Goal: Transaction & Acquisition: Purchase product/service

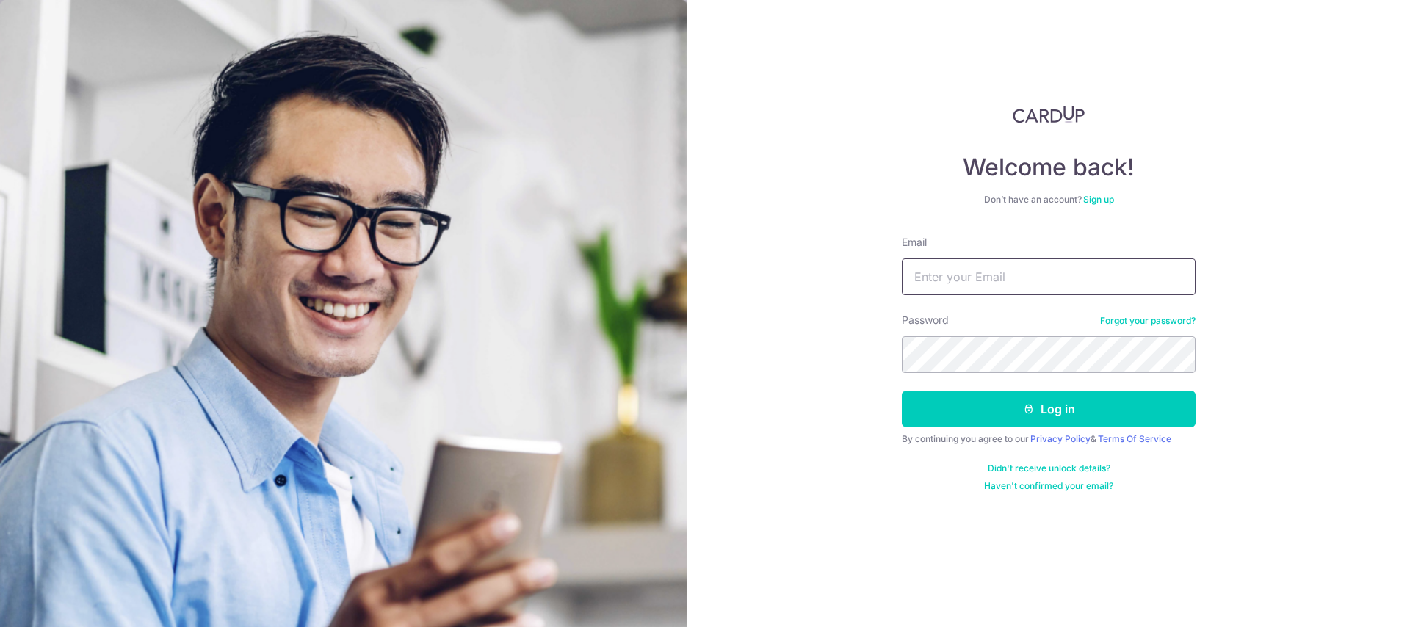
click at [1012, 272] on input "Email" at bounding box center [1048, 276] width 294 height 37
type input "network1211@gmail.com"
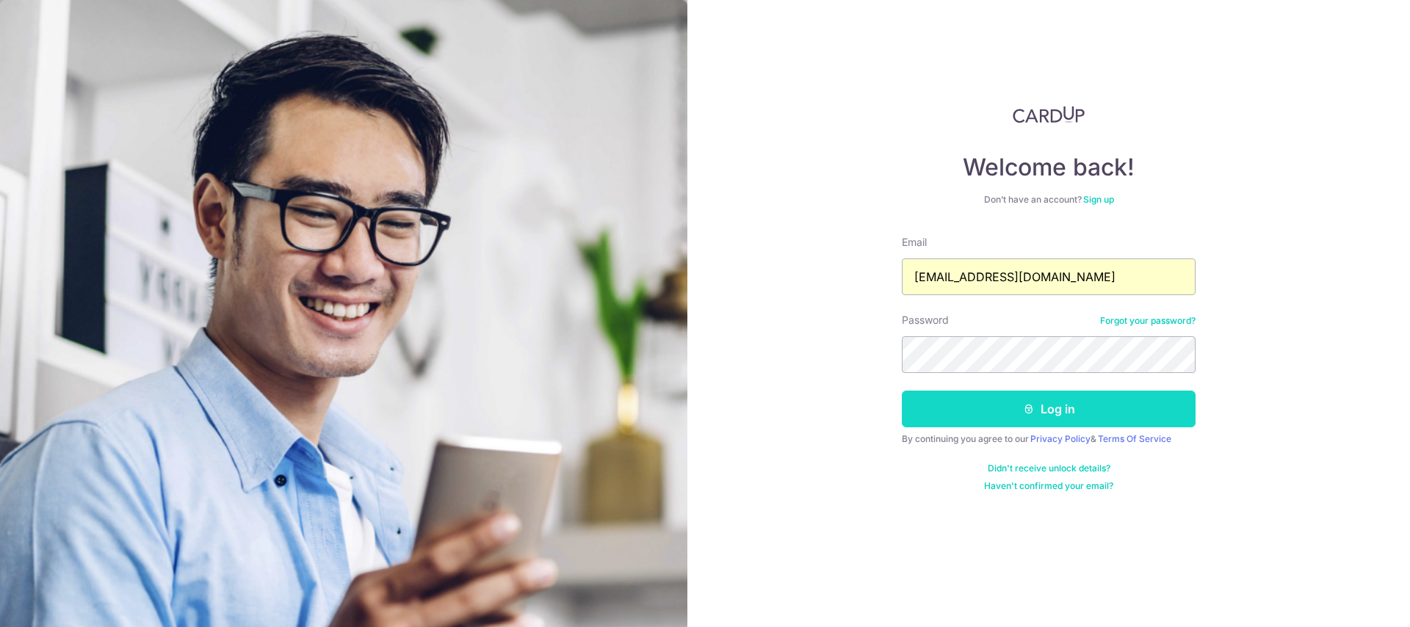
click at [1029, 408] on icon "submit" at bounding box center [1029, 409] width 12 height 12
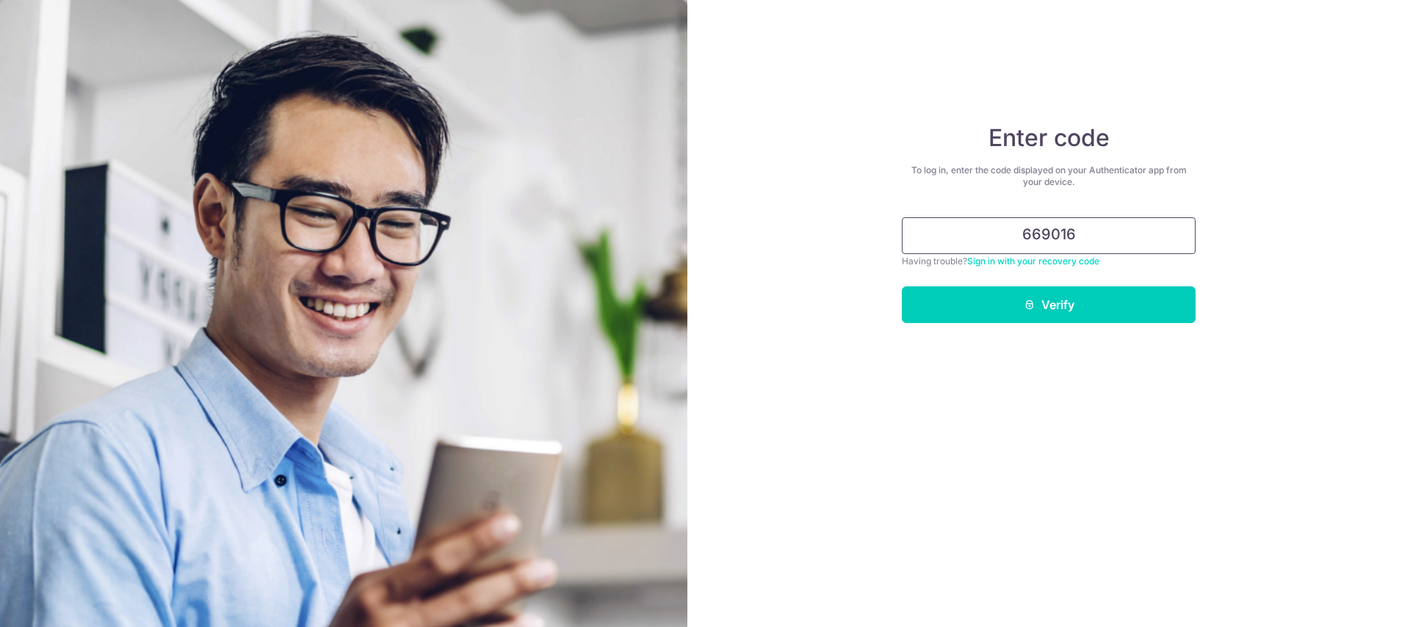
type input "669016"
click at [901, 286] on button "Verify" at bounding box center [1048, 304] width 294 height 37
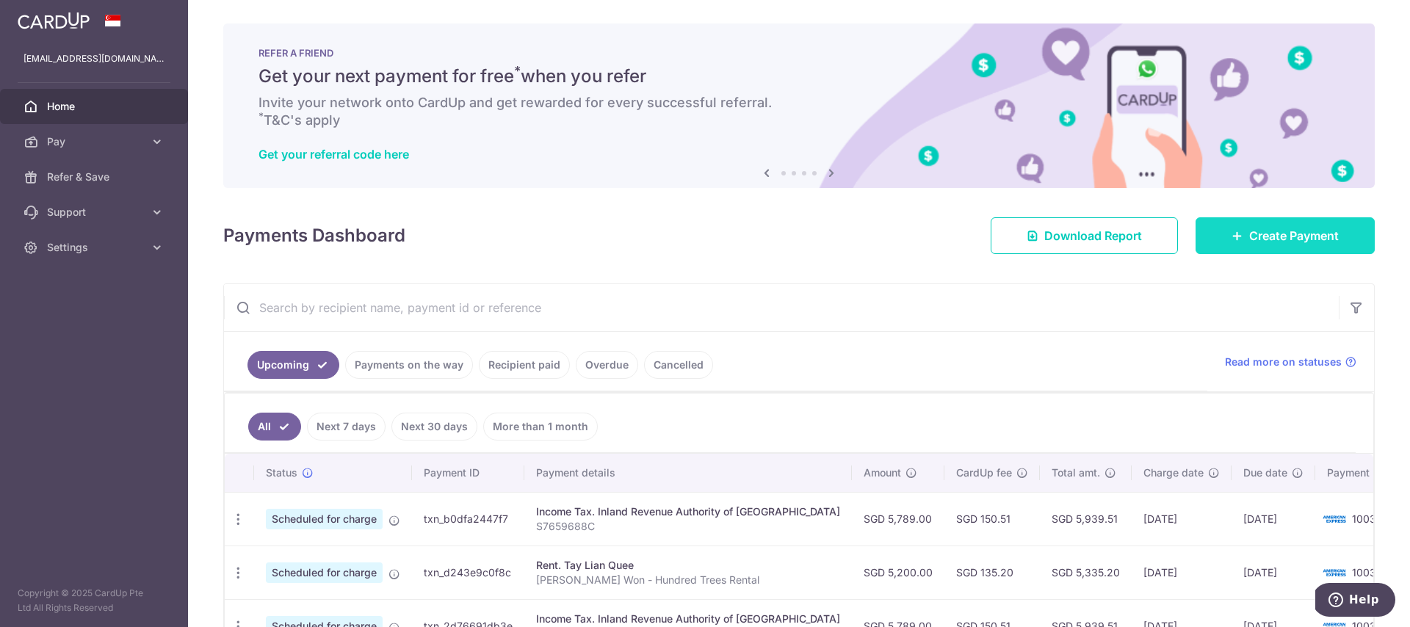
click at [1271, 230] on span "Create Payment" at bounding box center [1294, 236] width 90 height 18
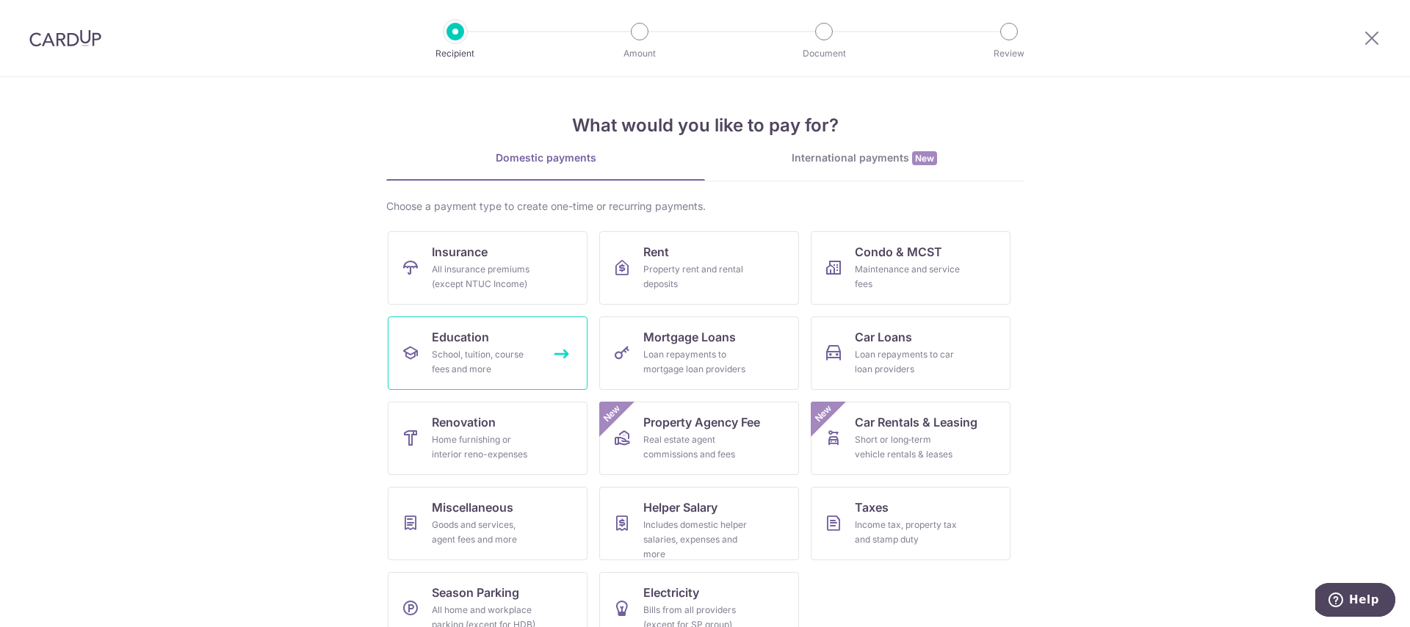
click at [515, 346] on link "Education School, tuition, course fees and more" at bounding box center [488, 352] width 200 height 73
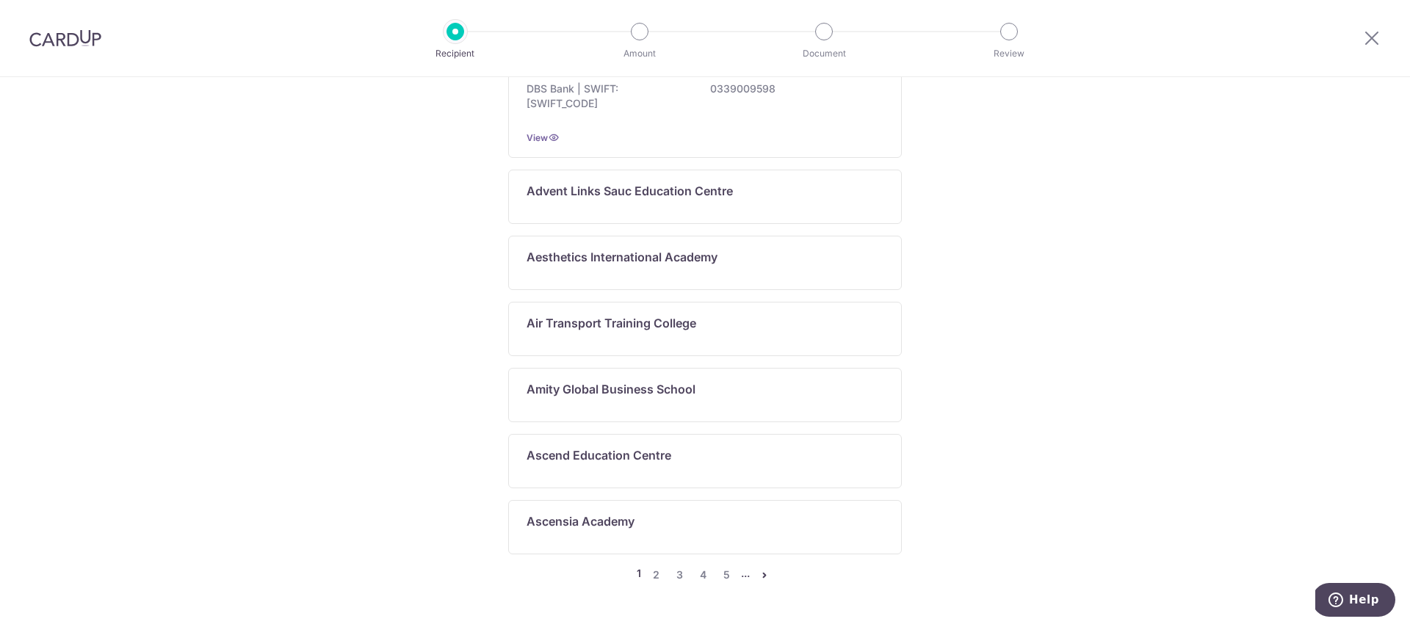
scroll to position [758, 0]
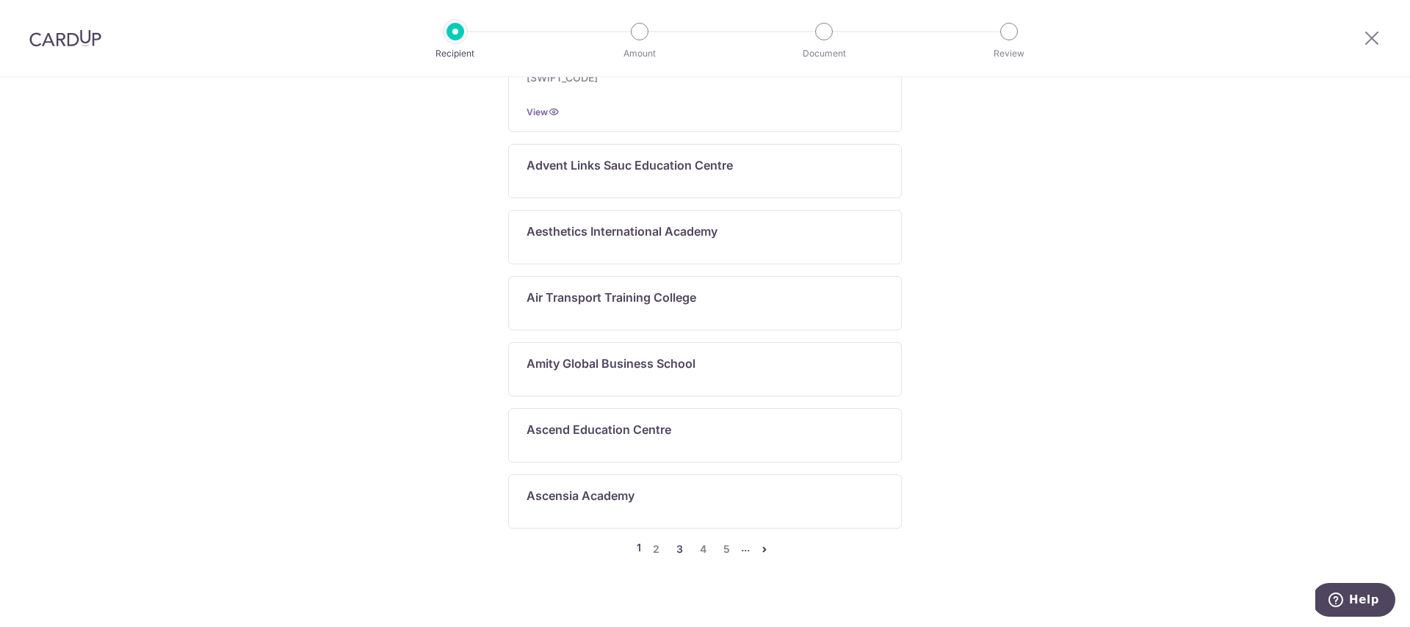
click at [681, 540] on link "3" at bounding box center [679, 549] width 18 height 18
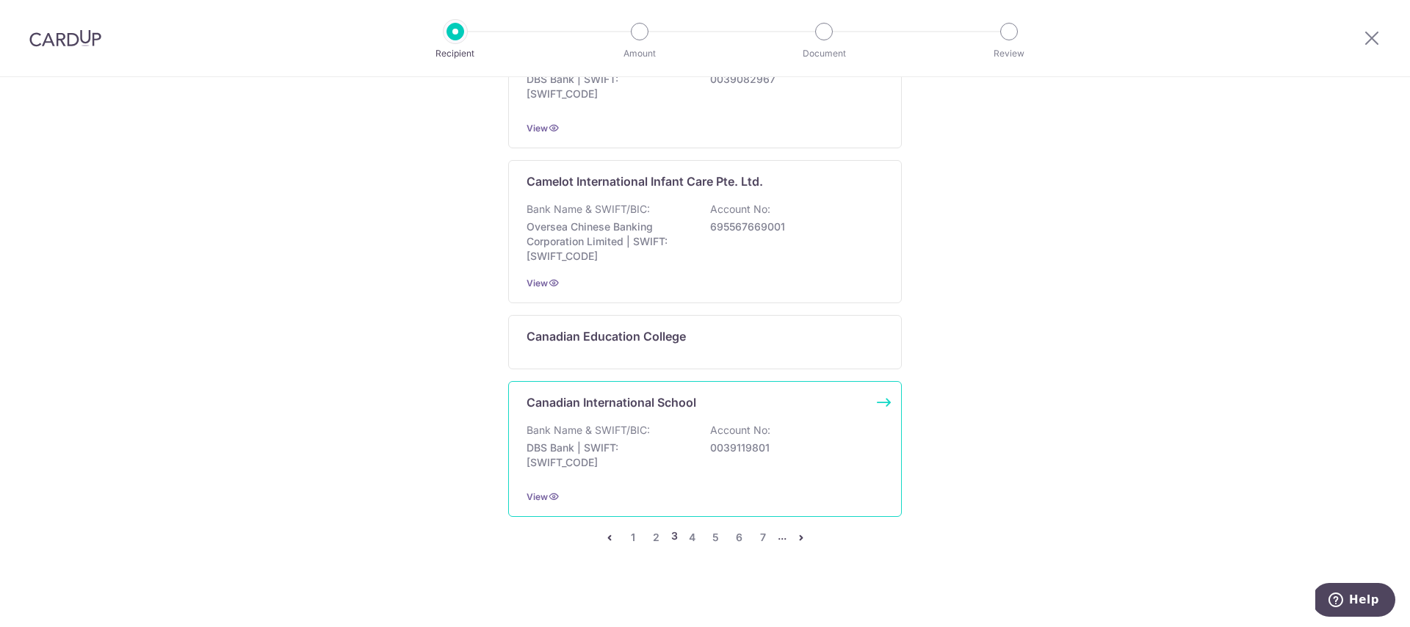
scroll to position [846, 0]
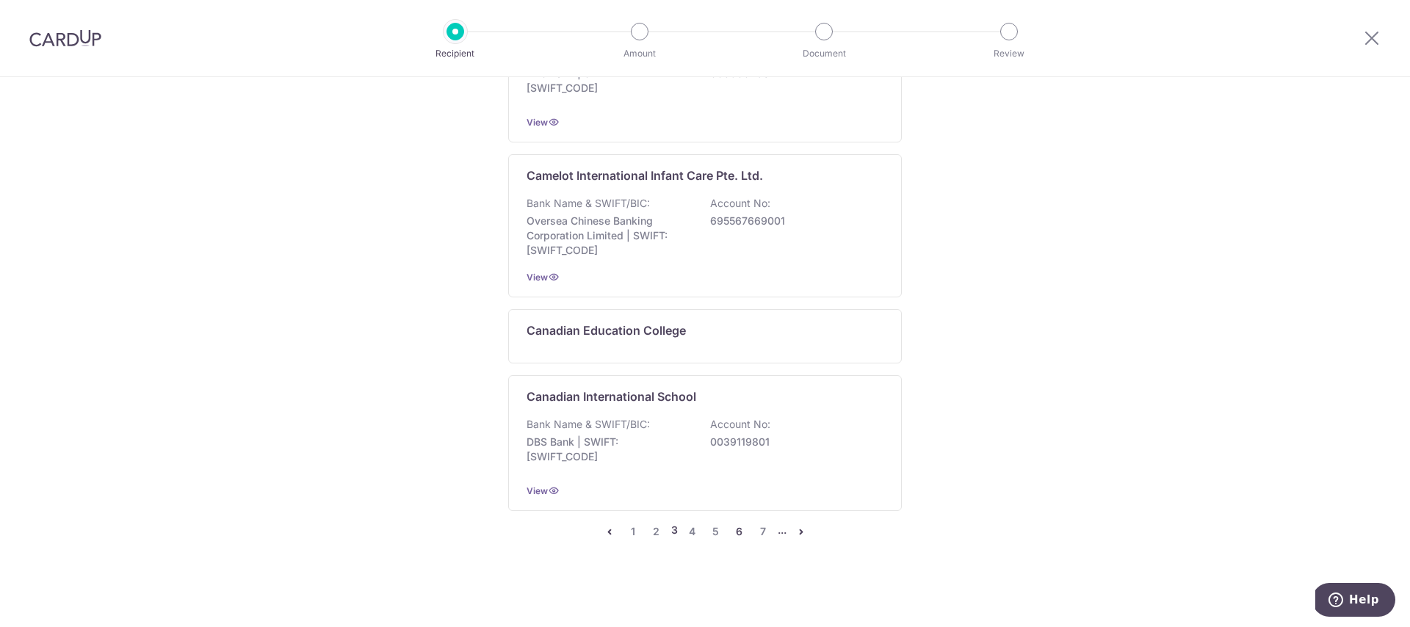
click at [736, 530] on link "6" at bounding box center [739, 532] width 18 height 18
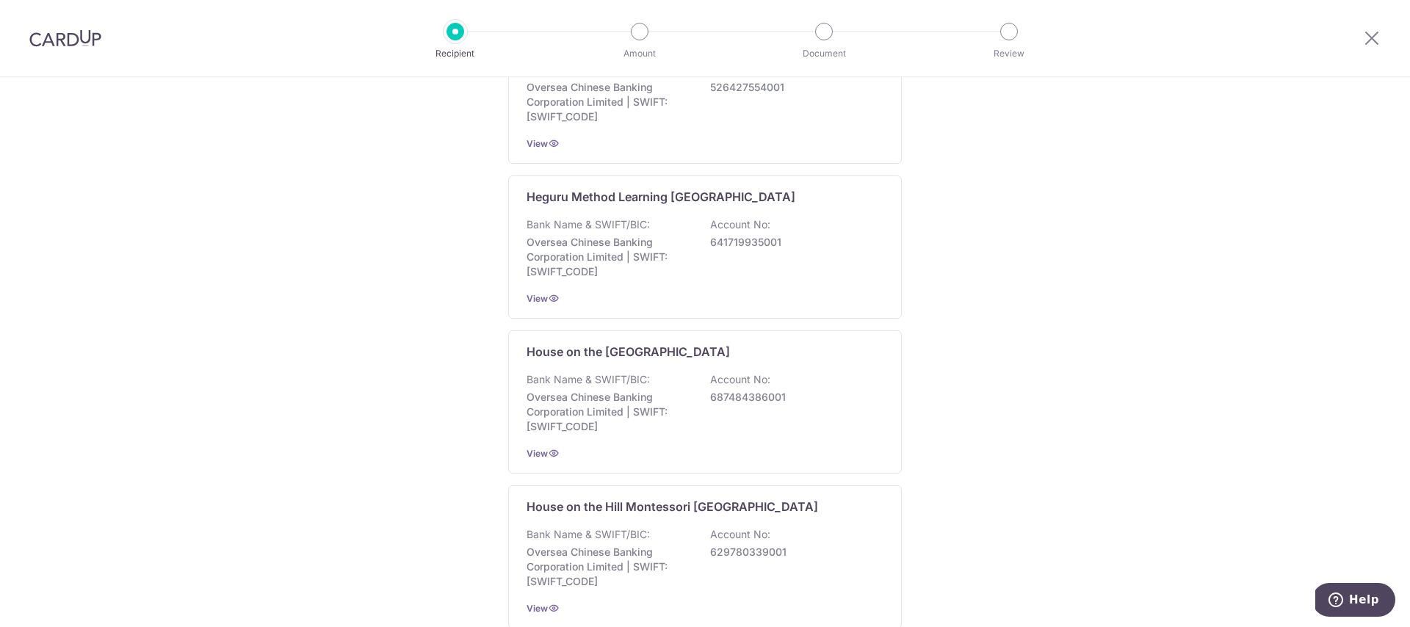
scroll to position [1039, 0]
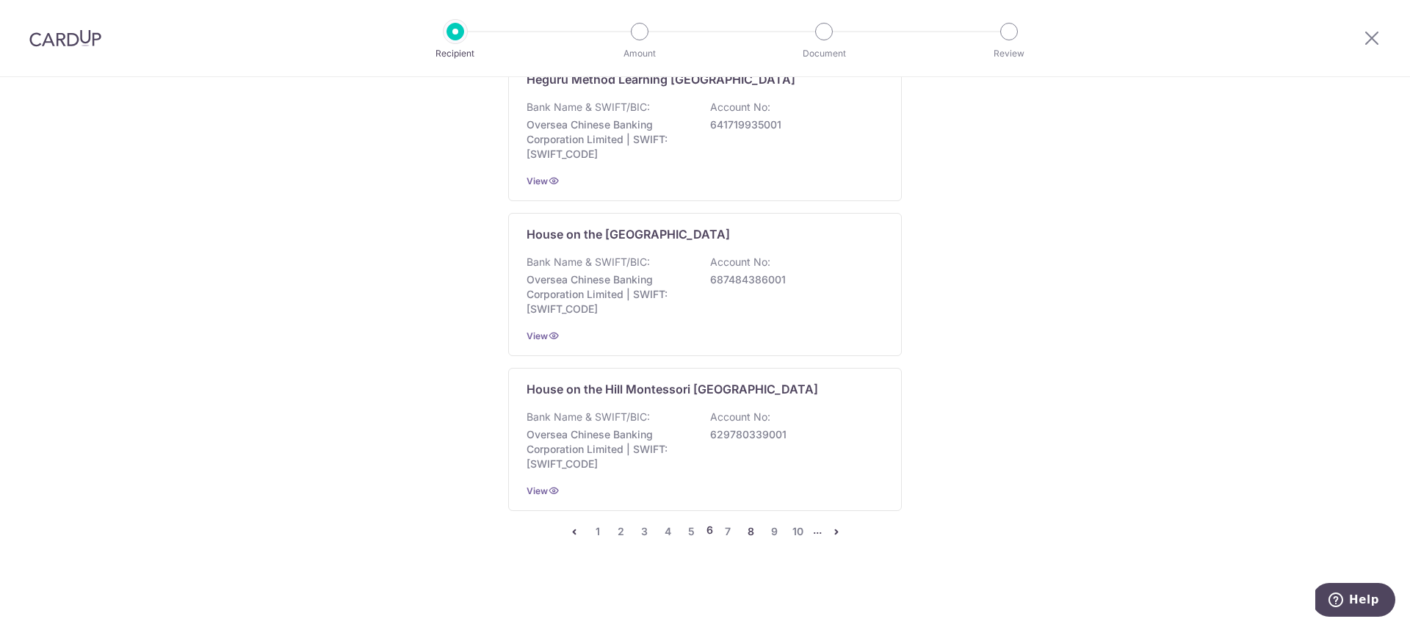
click at [748, 531] on link "8" at bounding box center [751, 532] width 18 height 18
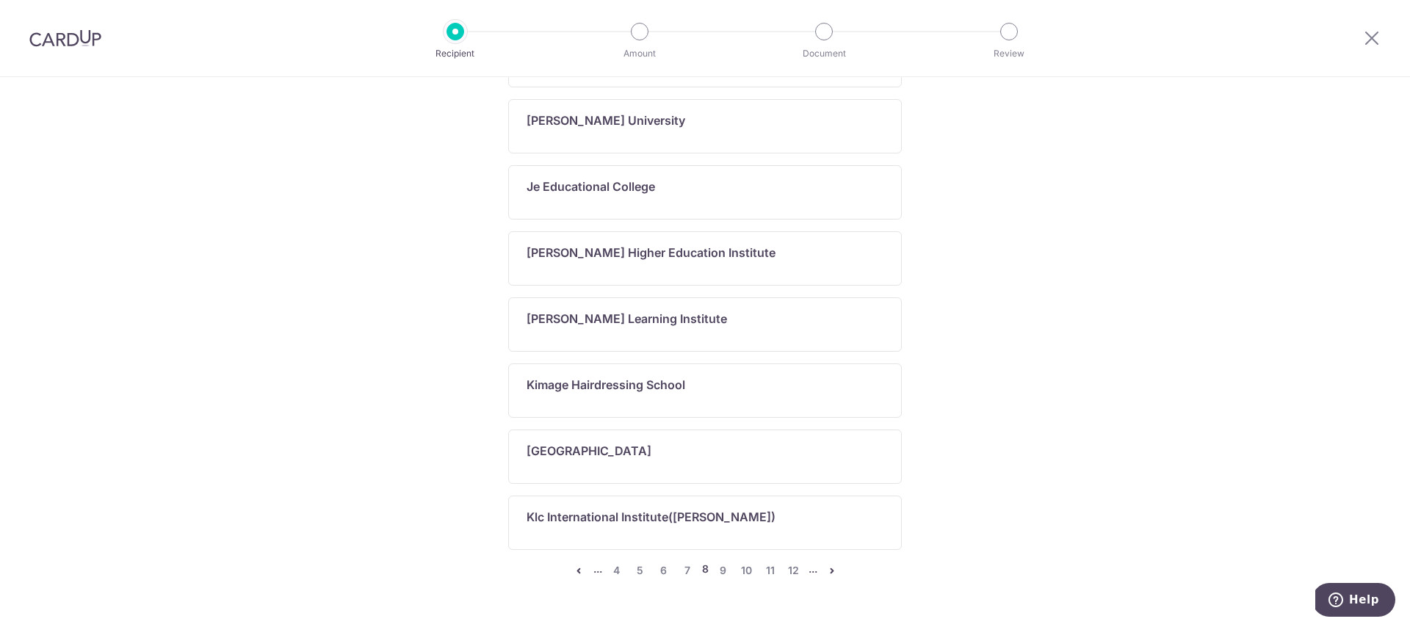
scroll to position [846, 0]
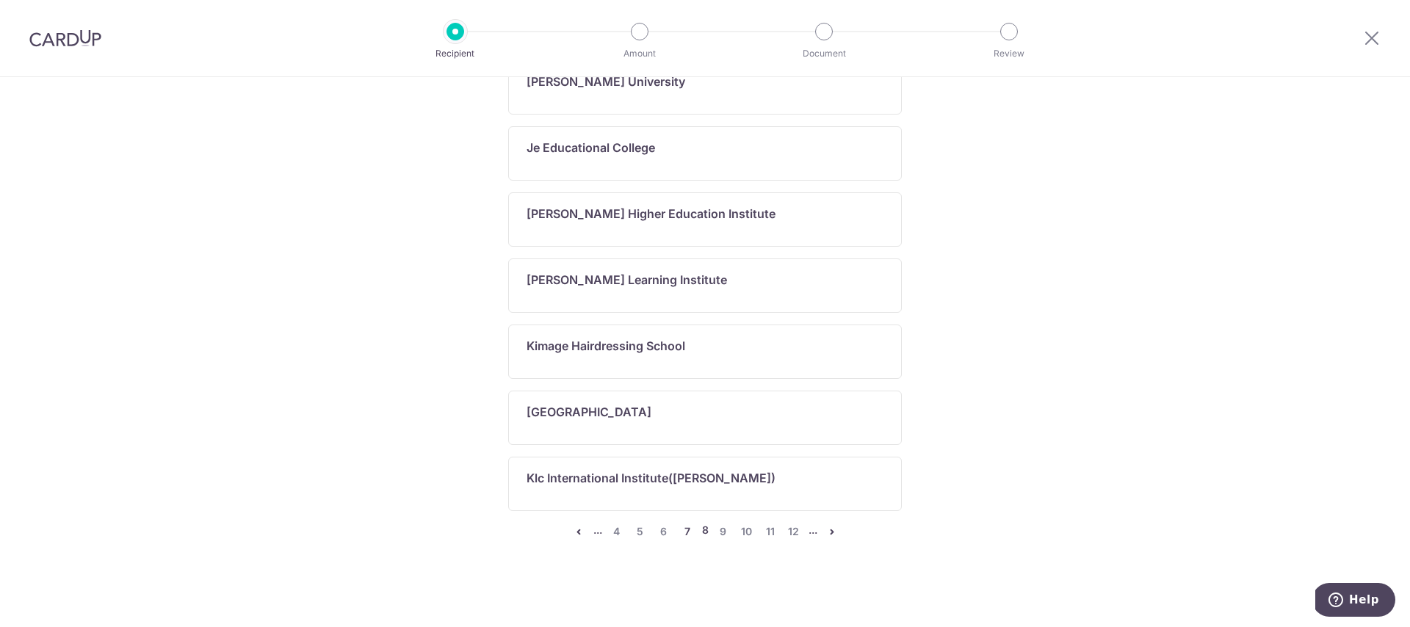
click at [689, 532] on link "7" at bounding box center [687, 532] width 18 height 18
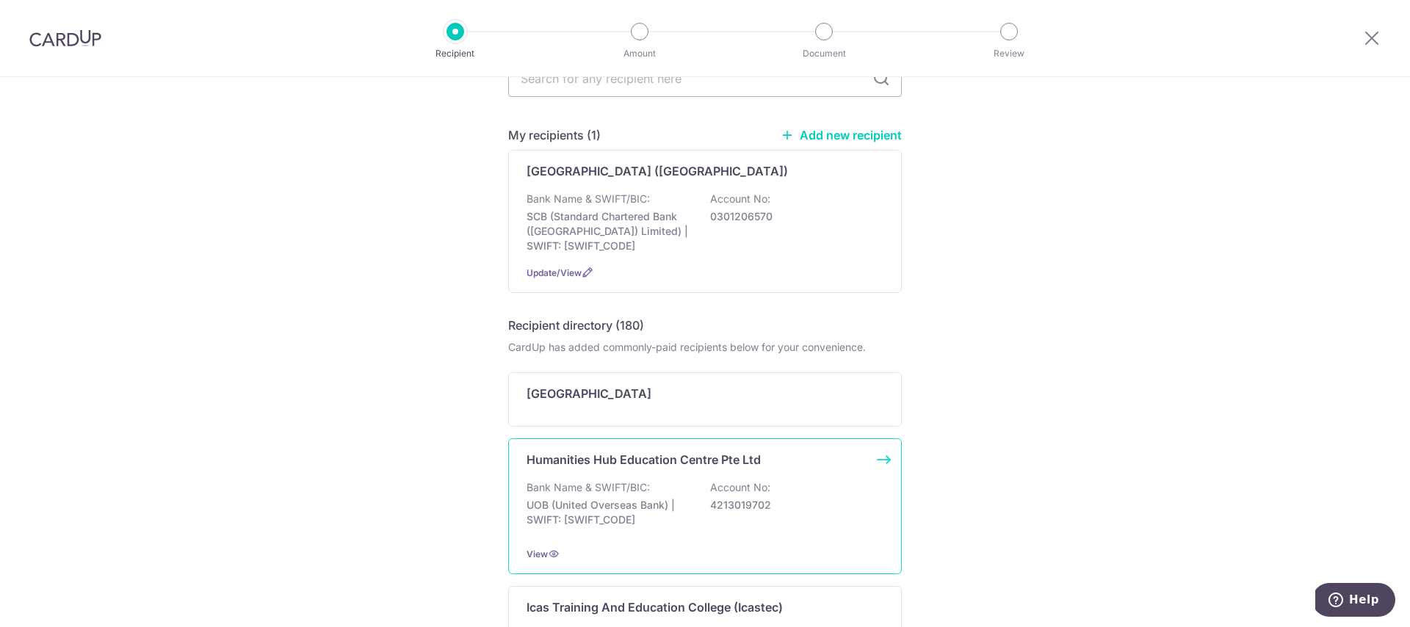
scroll to position [0, 0]
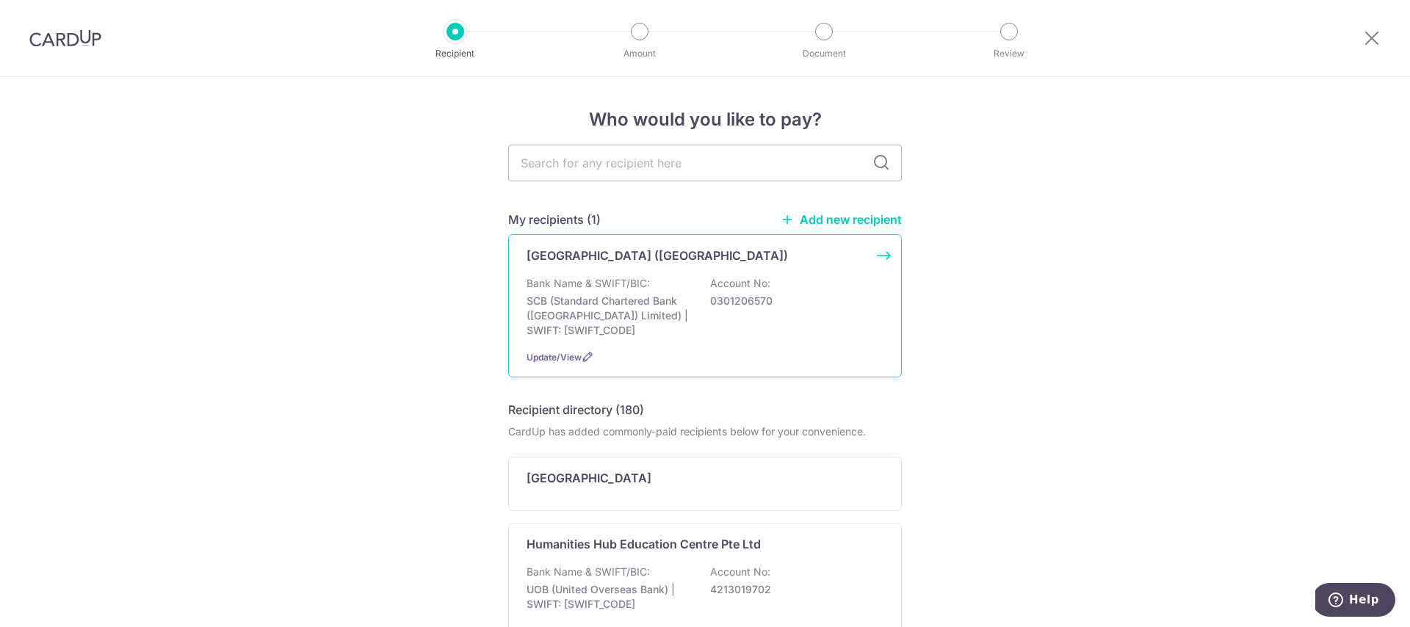
click at [697, 300] on div "Bank Name & SWIFT/BIC: SCB (Standard Chartered Bank (Singapore) Limited) | SWIF…" at bounding box center [704, 307] width 357 height 62
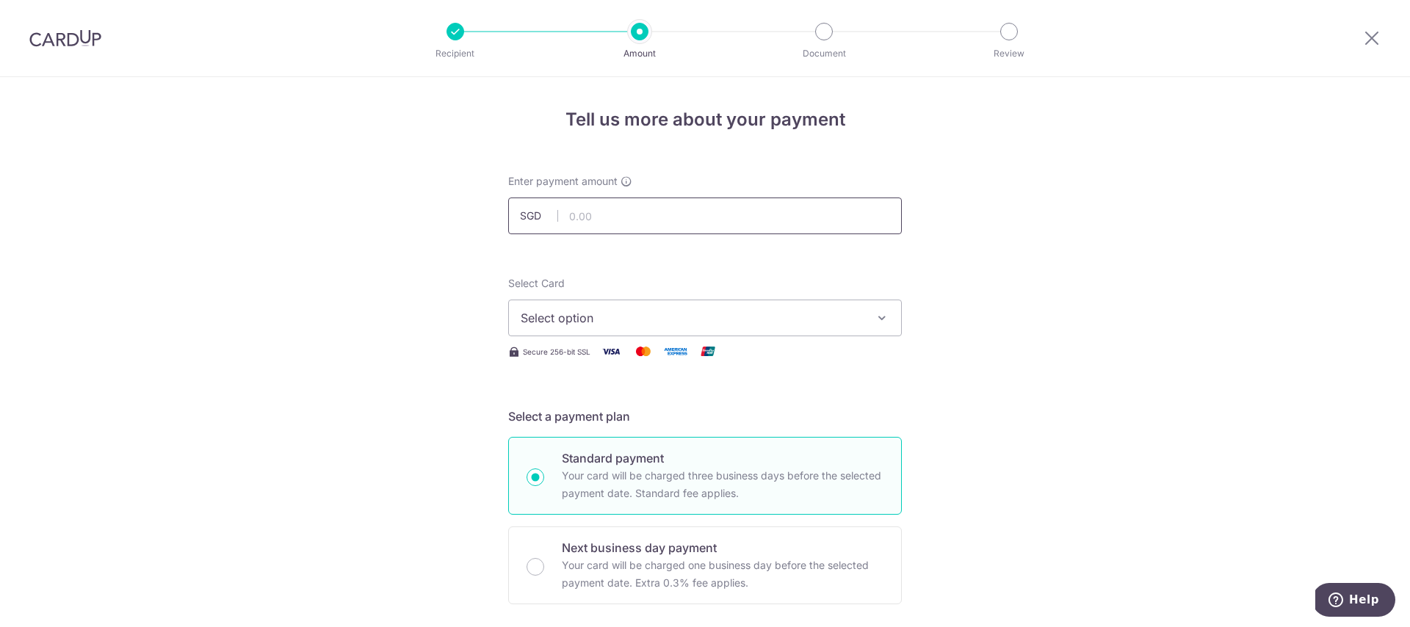
click at [648, 221] on input "text" at bounding box center [704, 215] width 393 height 37
type input "1,500.00"
click at [663, 310] on span "Select option" at bounding box center [691, 318] width 342 height 18
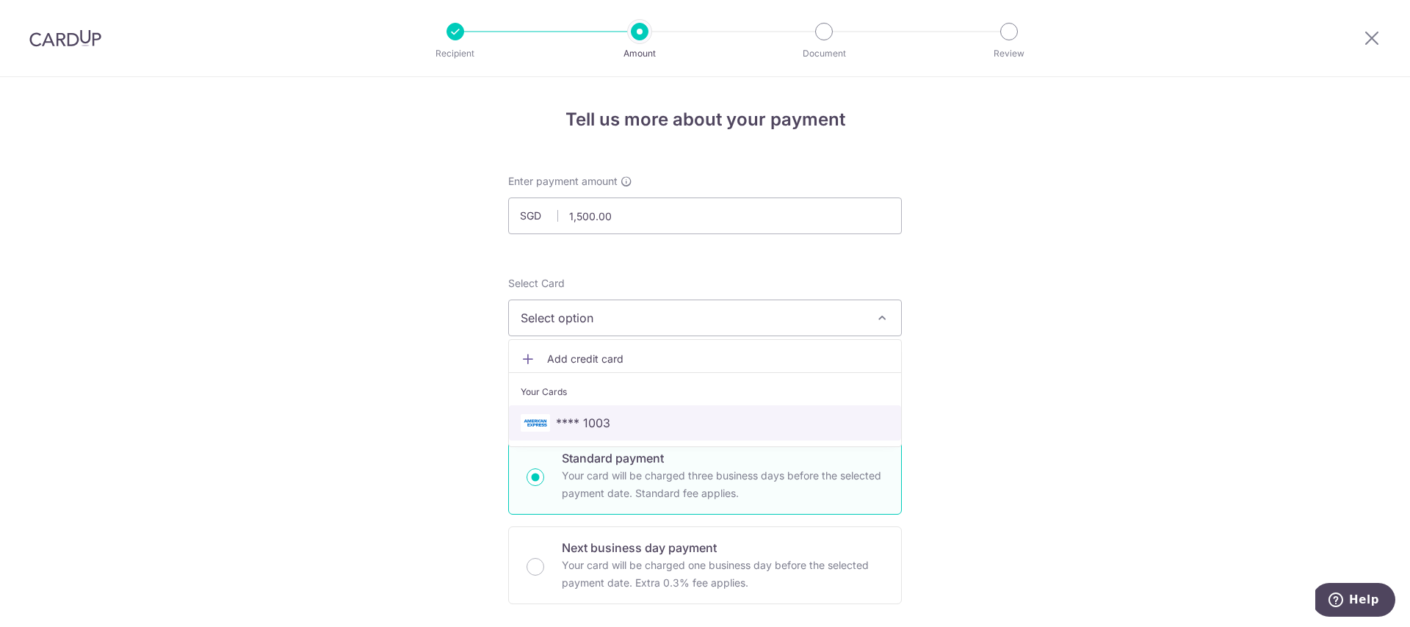
click at [614, 423] on span "**** 1003" at bounding box center [704, 423] width 369 height 18
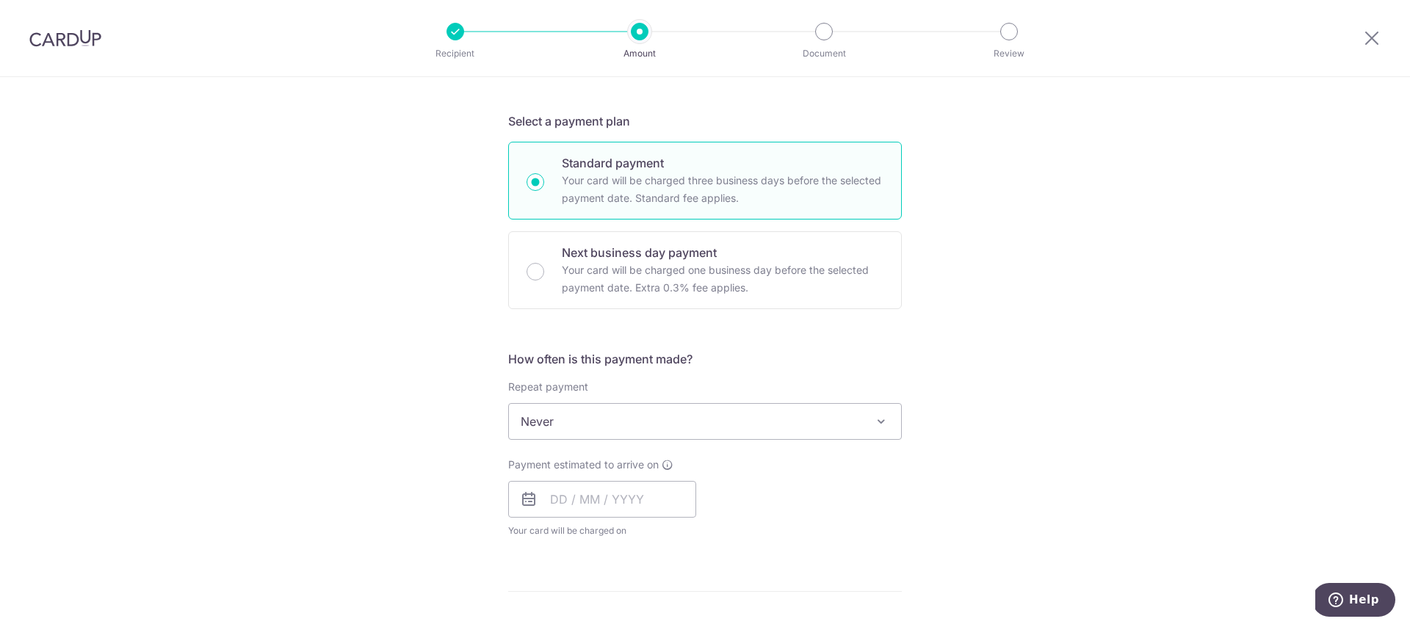
scroll to position [297, 0]
click at [620, 509] on input "text" at bounding box center [602, 497] width 188 height 37
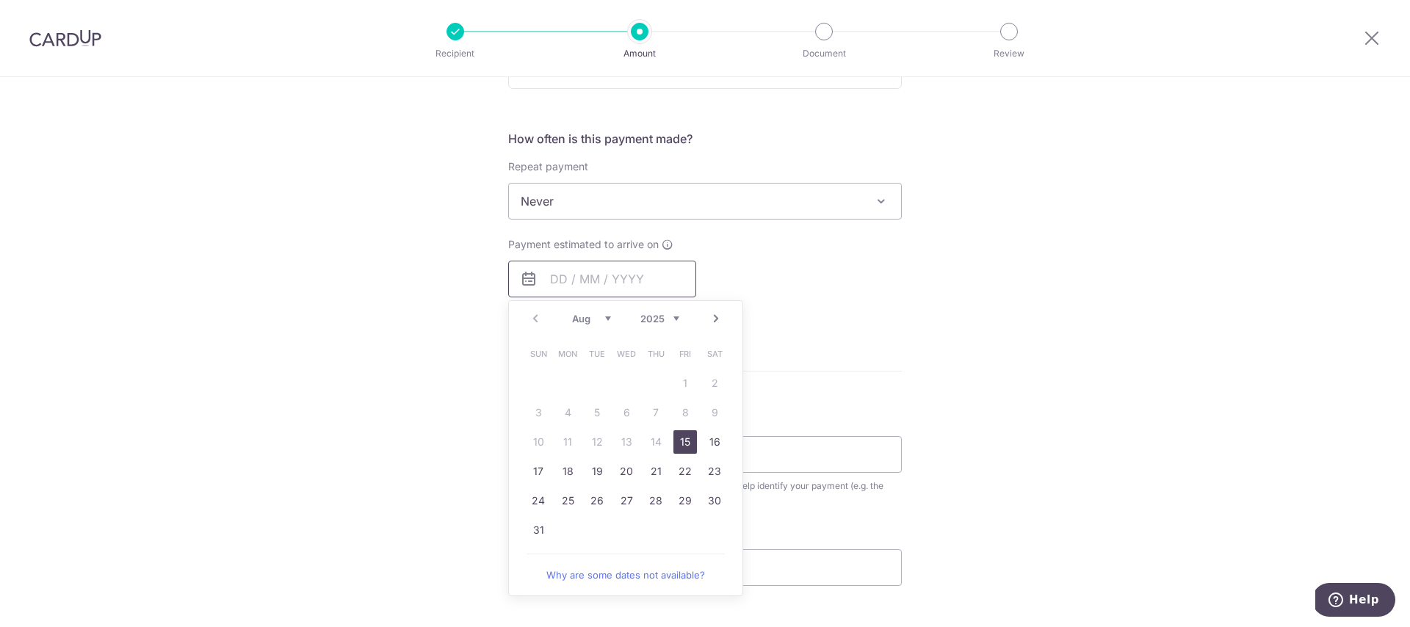
scroll to position [517, 0]
click at [686, 443] on link "15" at bounding box center [684, 440] width 23 height 23
type input "[DATE]"
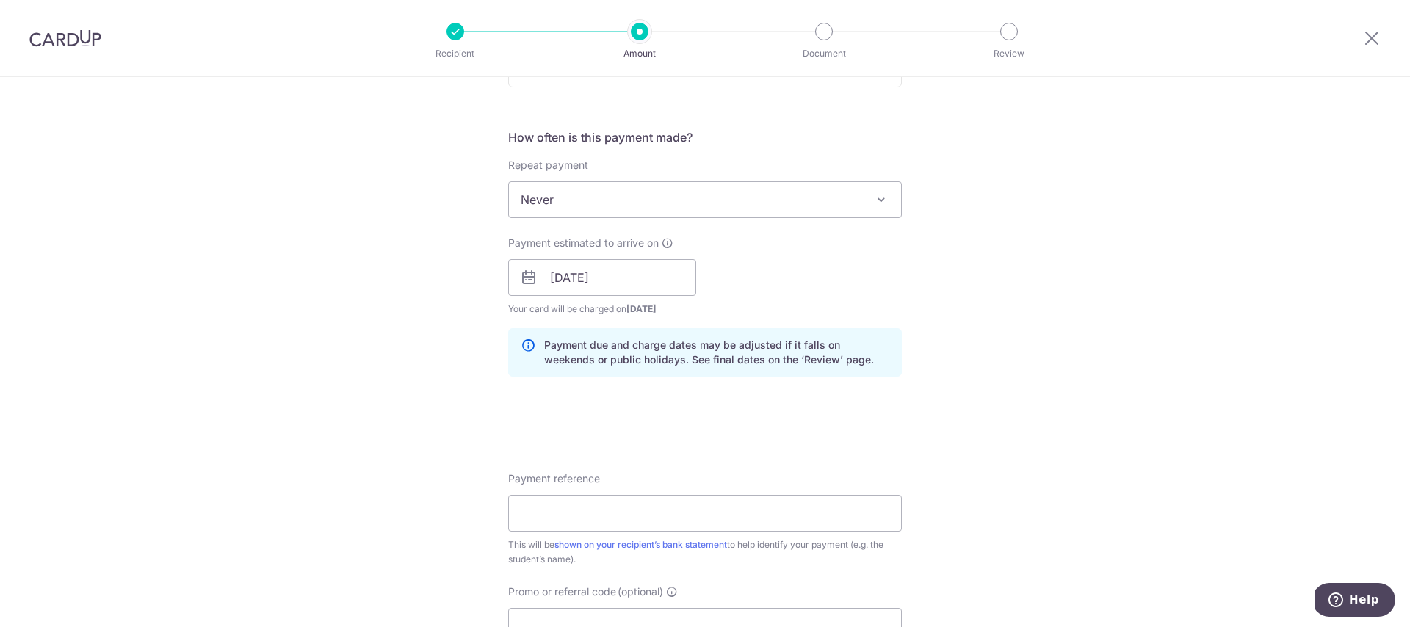
click at [949, 438] on div "Tell us more about your payment Enter payment amount SGD 1,500.00 1500.00 Selec…" at bounding box center [705, 254] width 1410 height 1388
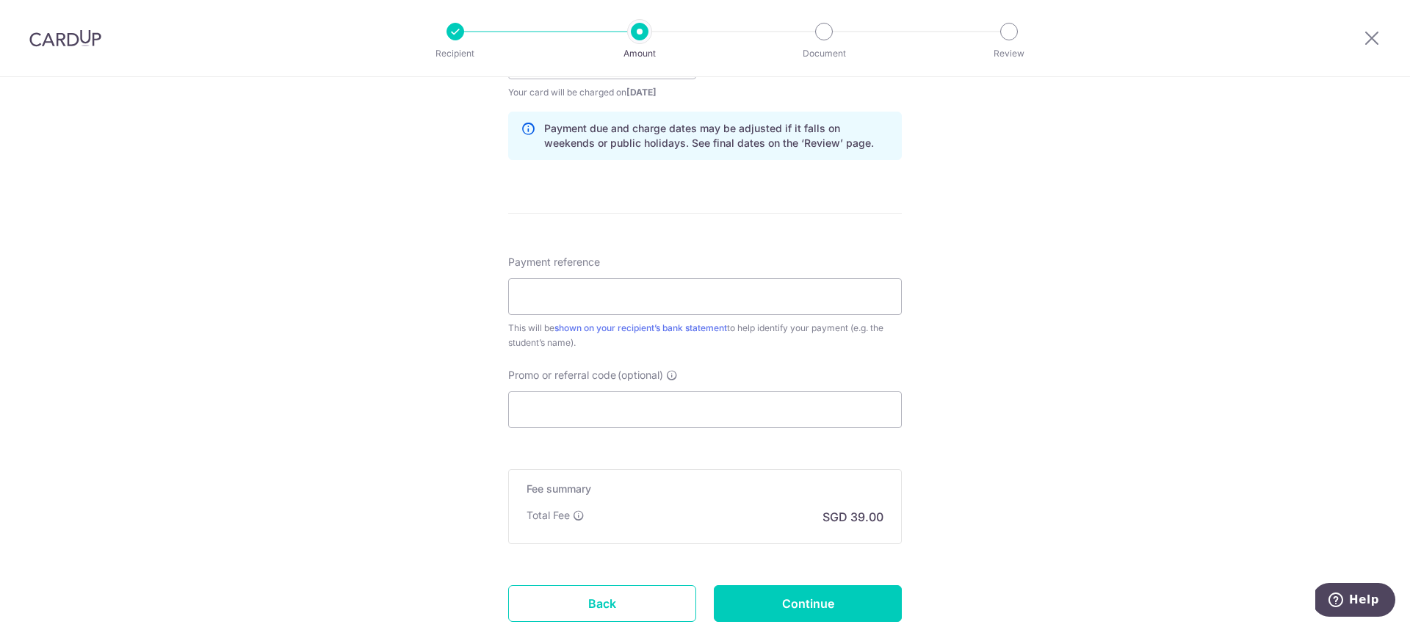
scroll to position [734, 0]
click at [587, 301] on input "Payment reference" at bounding box center [704, 295] width 393 height 37
paste input "2723167 Seoyeon Lee"
type input "2723167 Seoyeon Lee"
click at [962, 415] on div "Tell us more about your payment Enter payment amount SGD 1,500.00 1500.00 Selec…" at bounding box center [705, 37] width 1410 height 1388
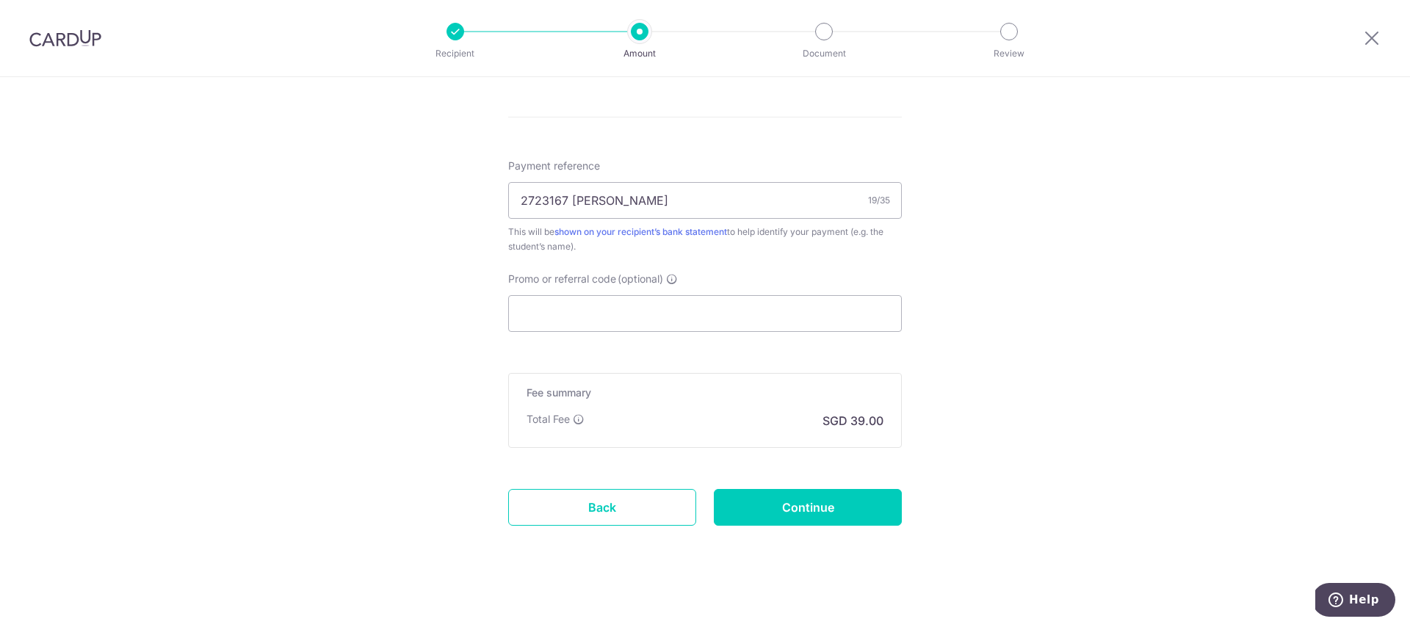
scroll to position [838, 0]
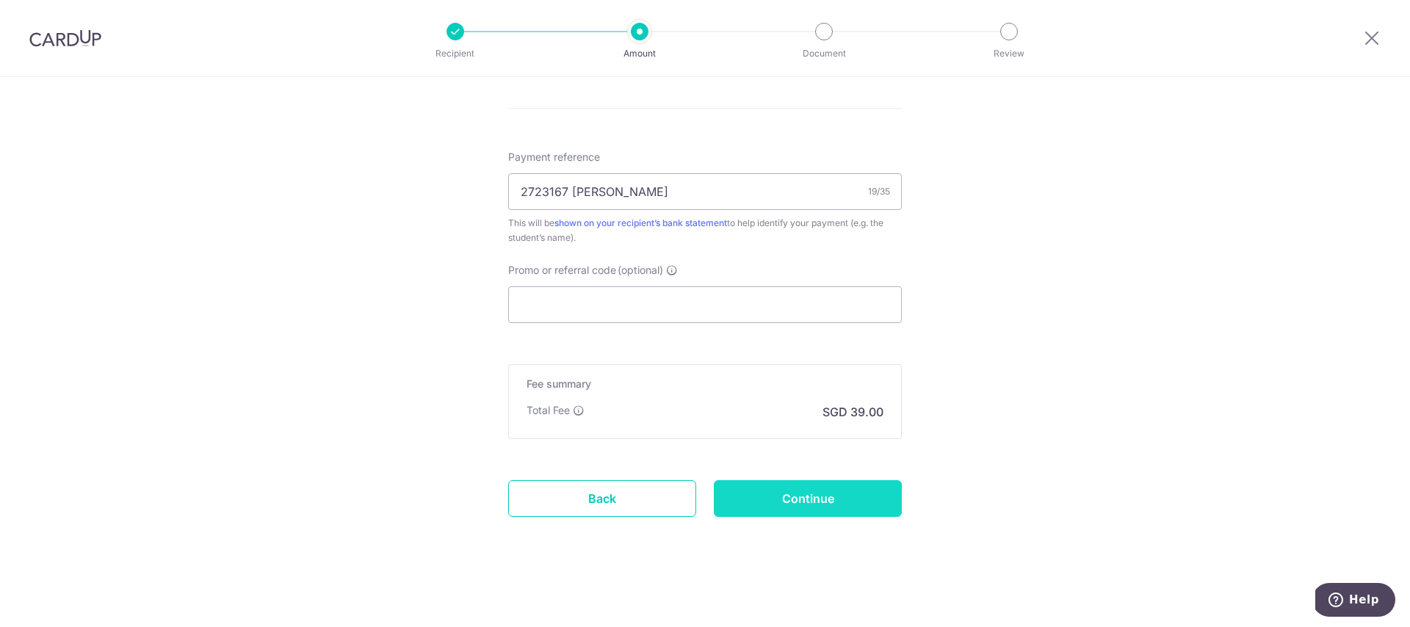
click at [813, 506] on input "Continue" at bounding box center [808, 498] width 188 height 37
type input "Create Schedule"
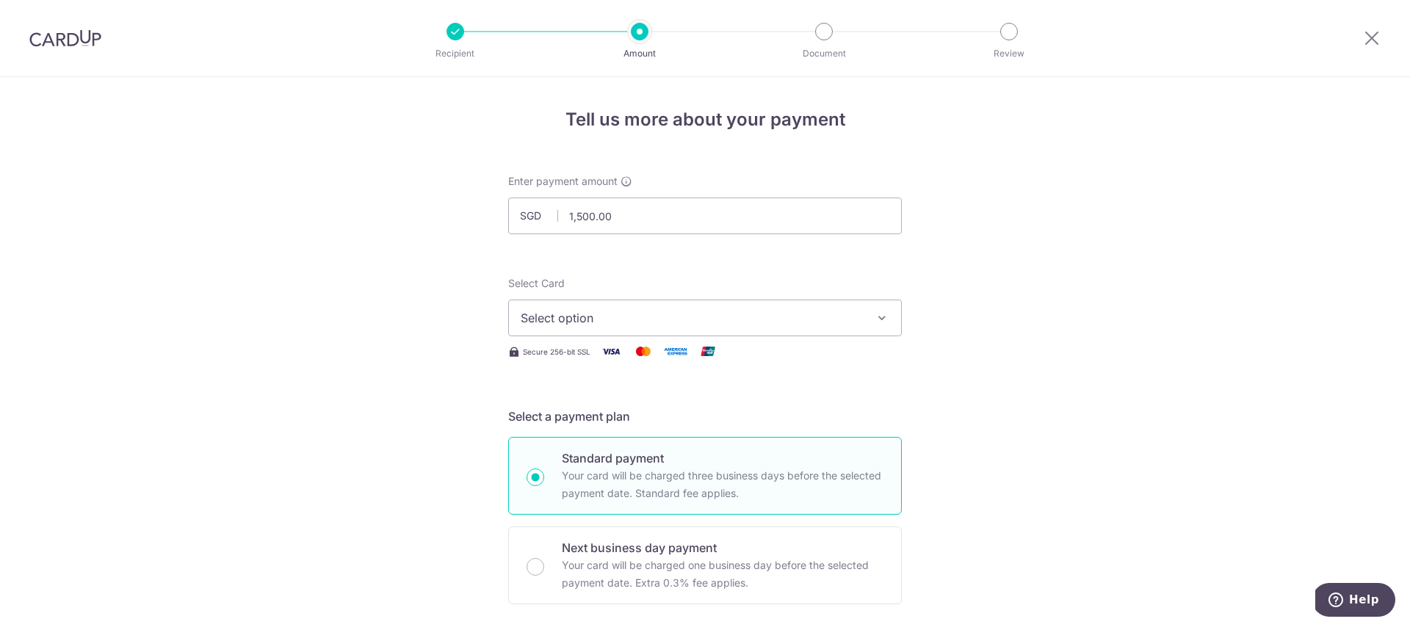
click at [76, 41] on img at bounding box center [65, 38] width 72 height 18
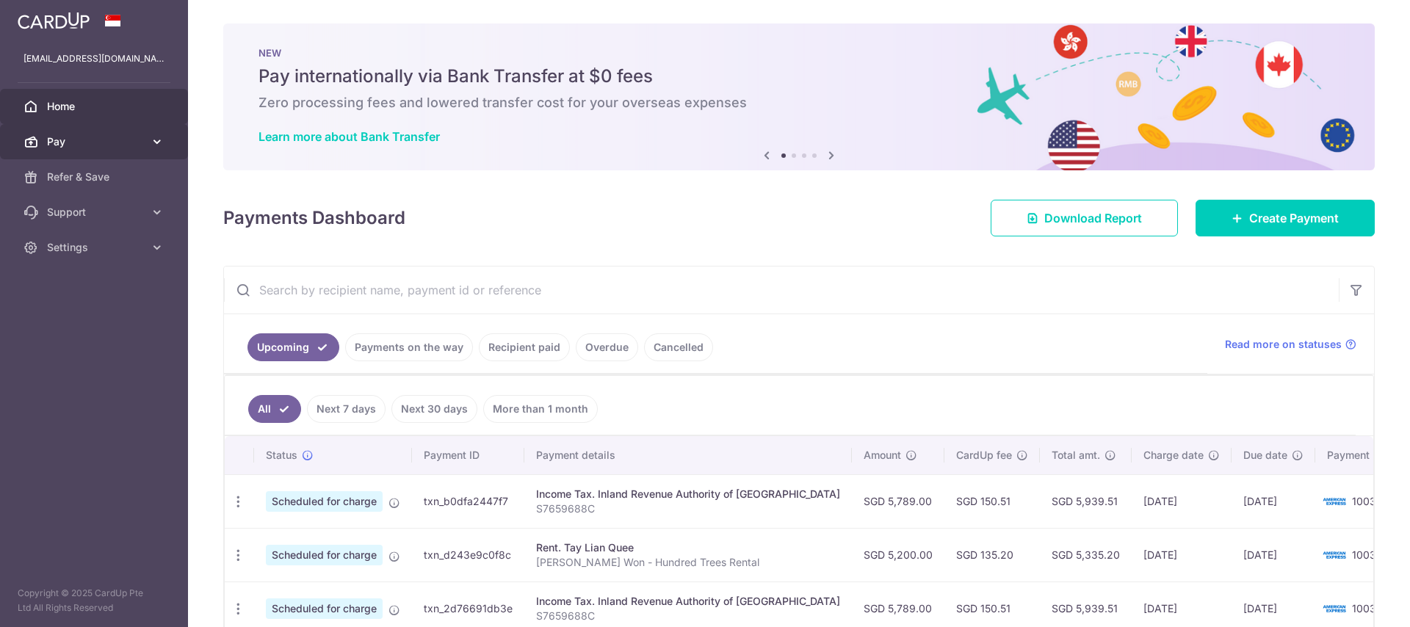
click at [153, 140] on icon at bounding box center [157, 141] width 15 height 15
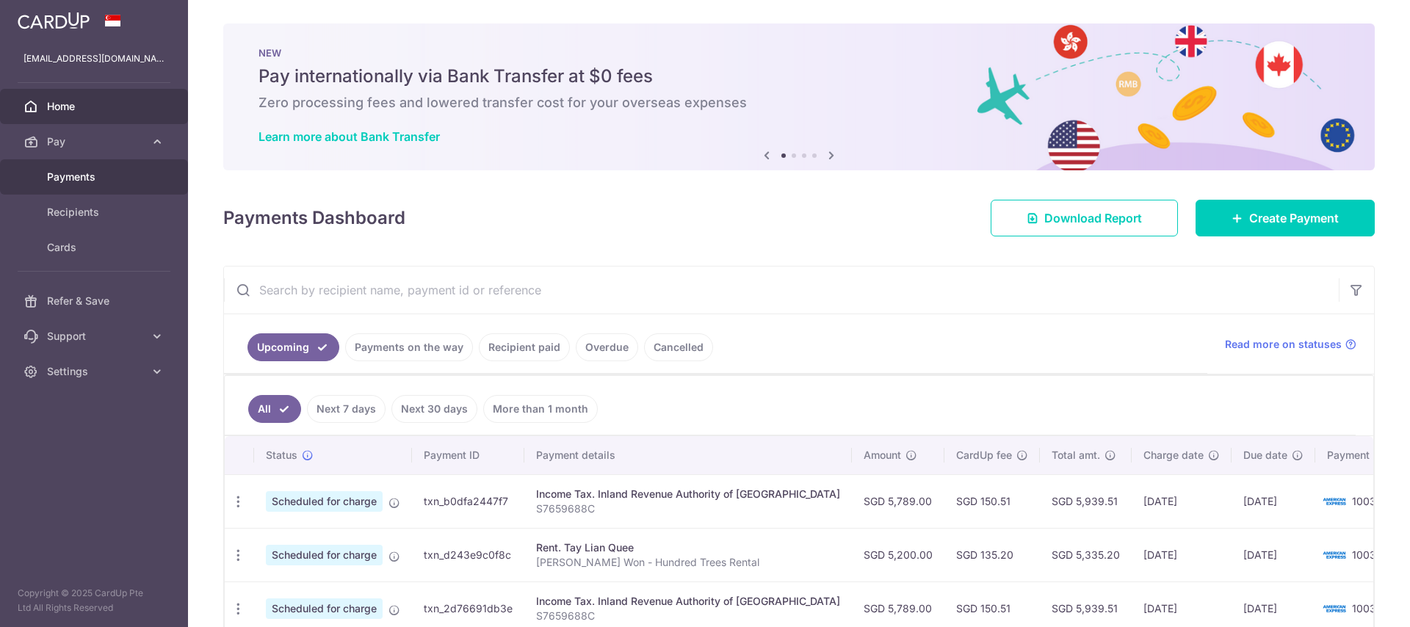
click at [105, 175] on span "Payments" at bounding box center [95, 177] width 97 height 15
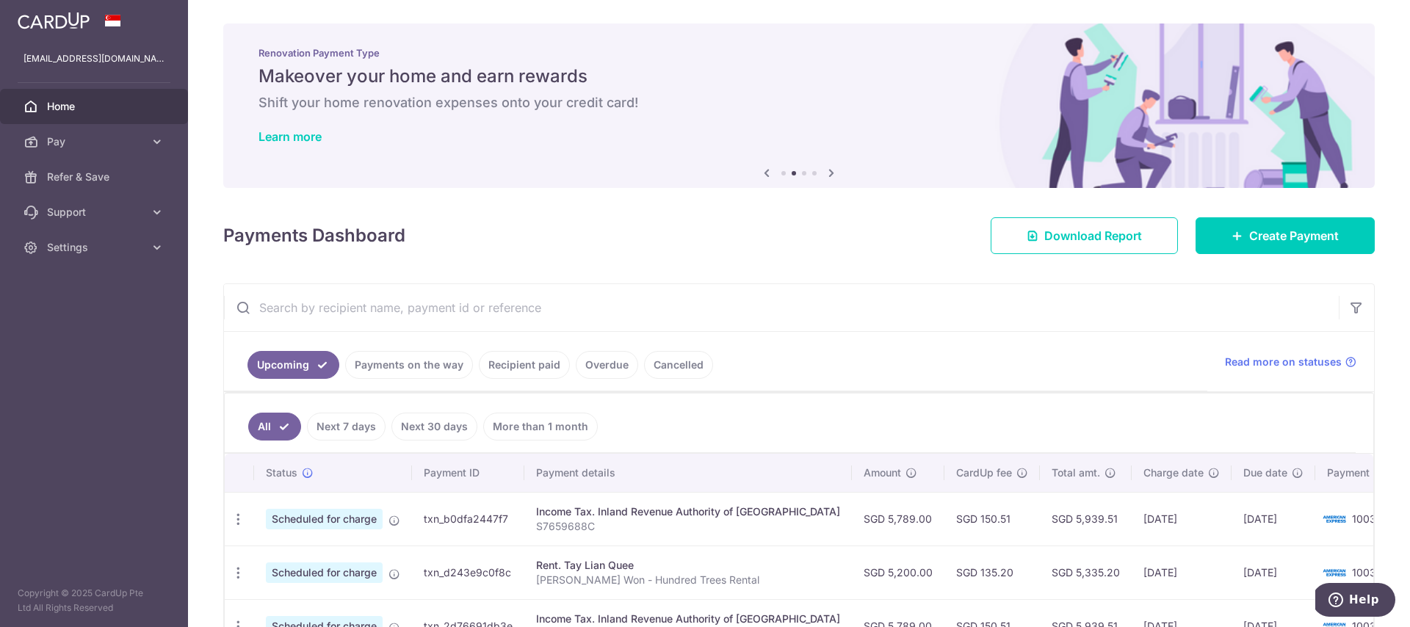
click at [322, 363] on link "Upcoming" at bounding box center [293, 365] width 92 height 28
click at [323, 369] on link "Upcoming" at bounding box center [293, 365] width 92 height 28
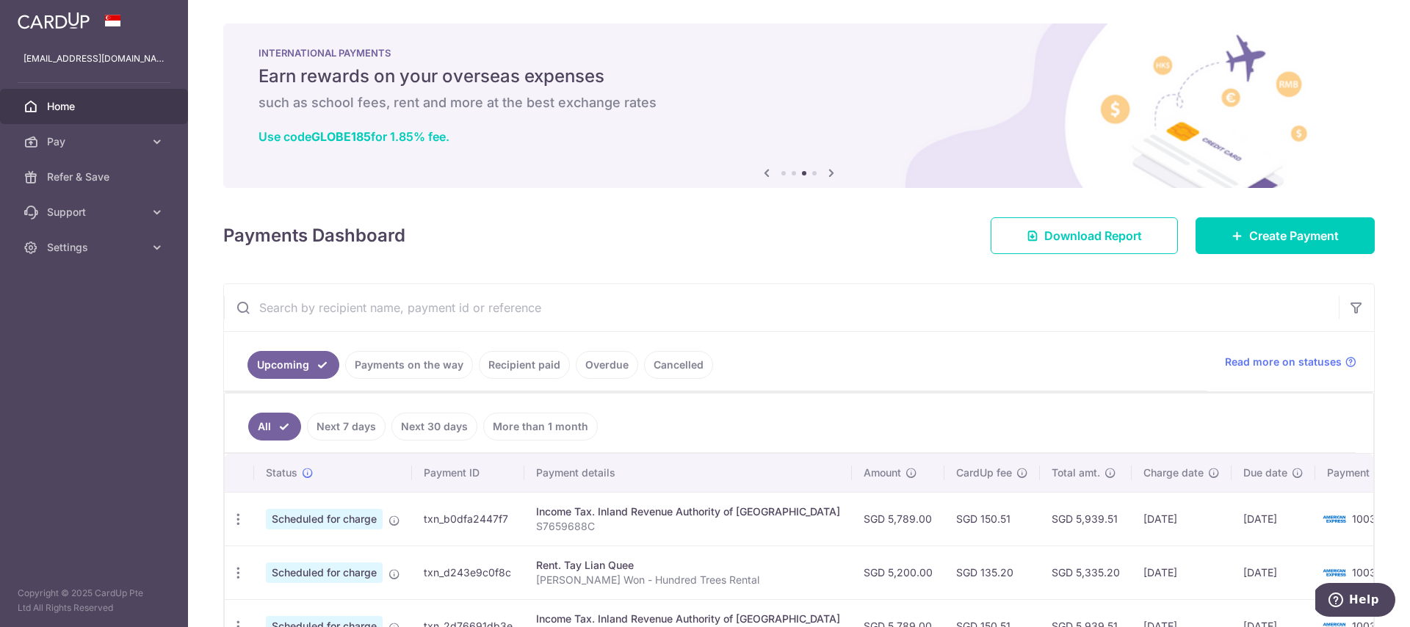
click at [530, 361] on link "Recipient paid" at bounding box center [524, 365] width 91 height 28
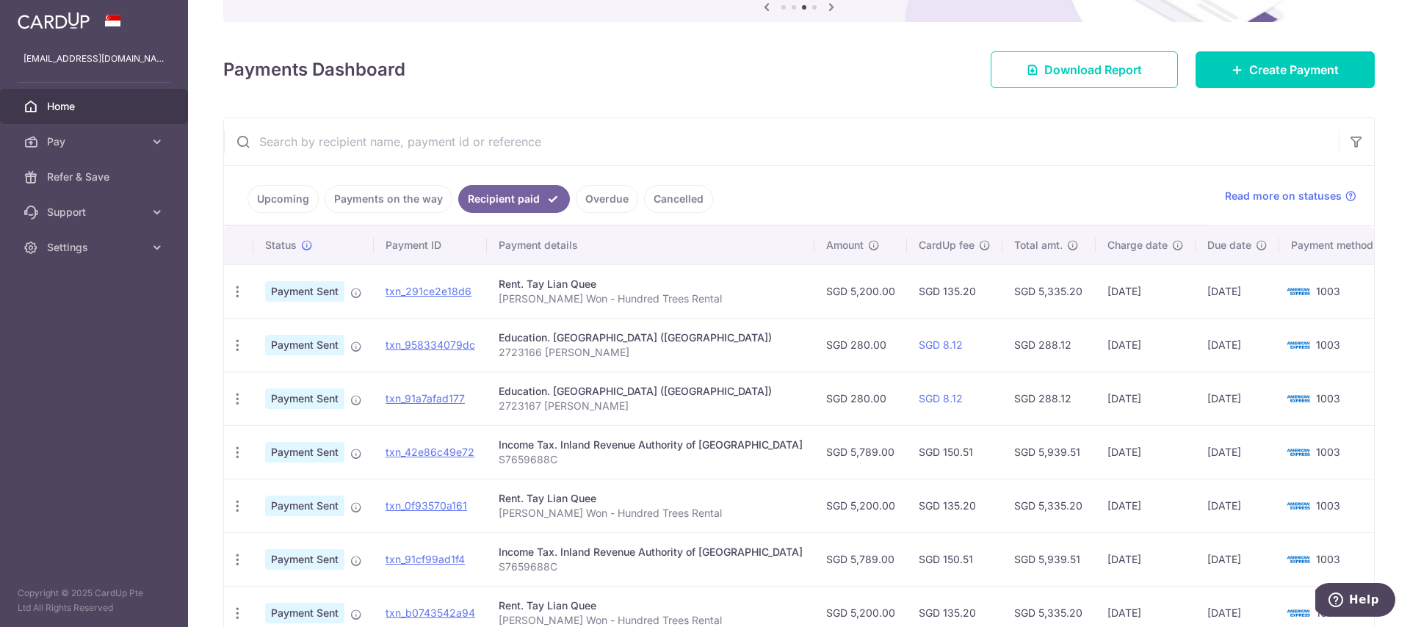
scroll to position [167, 0]
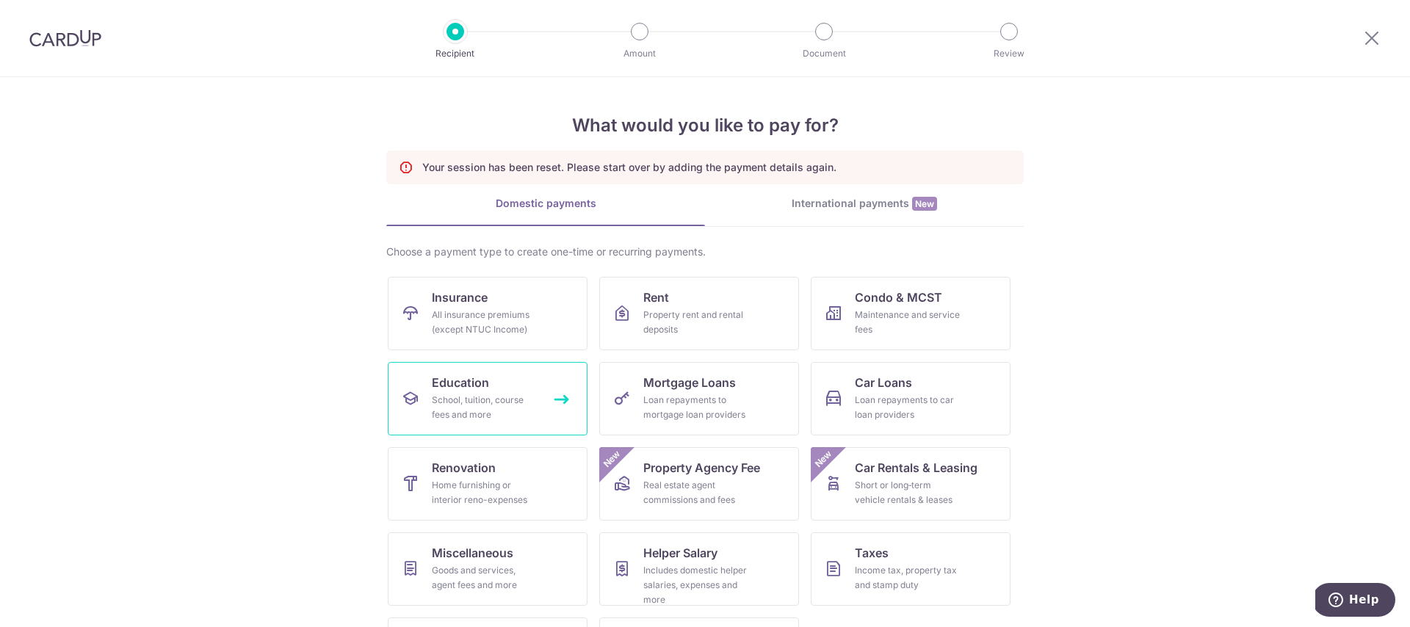
click at [463, 391] on span "Education" at bounding box center [460, 383] width 57 height 18
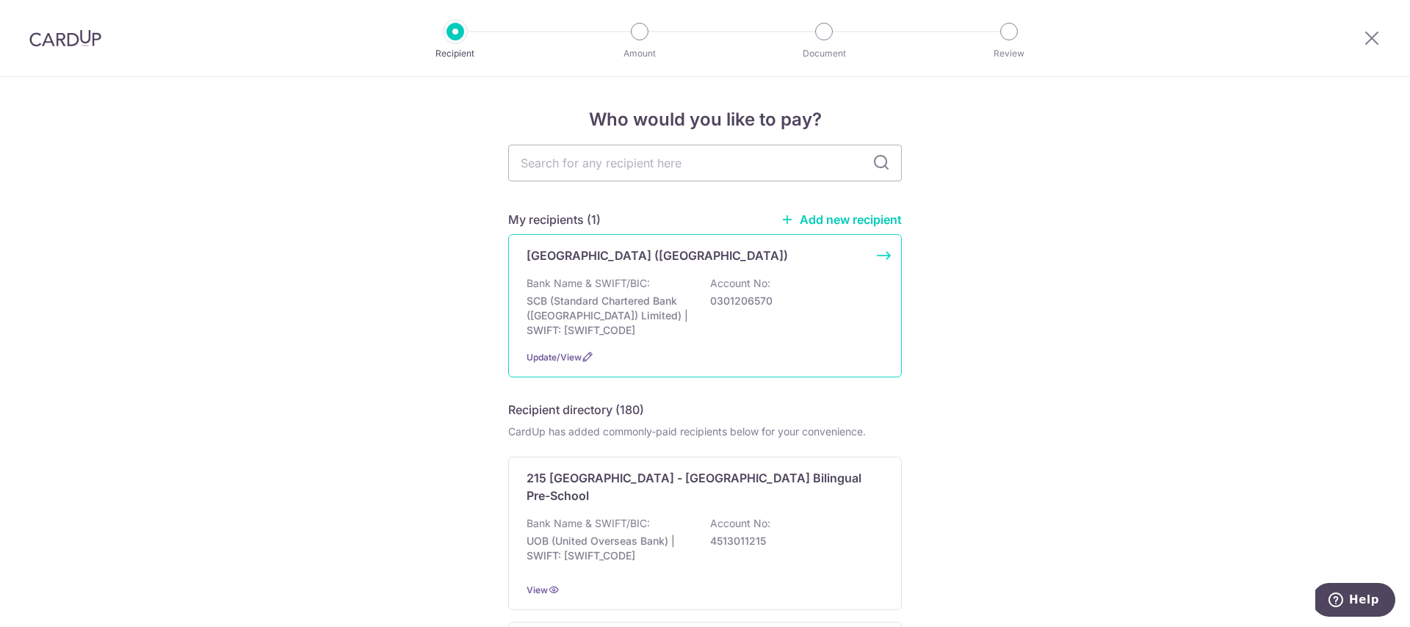
click at [675, 335] on p "SCB (Standard Chartered Bank (Singapore) Limited) | SWIFT: SCBLSG22XXX" at bounding box center [608, 316] width 164 height 44
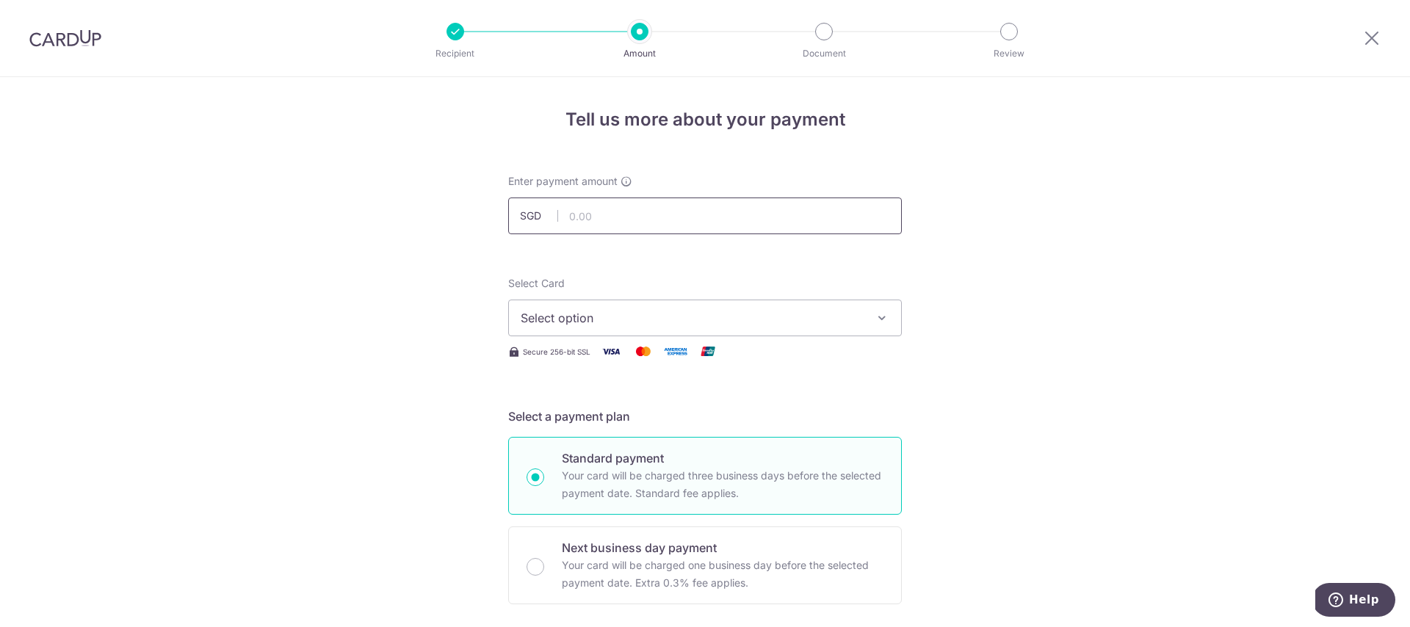
click at [636, 215] on input "text" at bounding box center [704, 215] width 393 height 37
type input "1,500.00"
click at [641, 321] on span "Select option" at bounding box center [691, 318] width 342 height 18
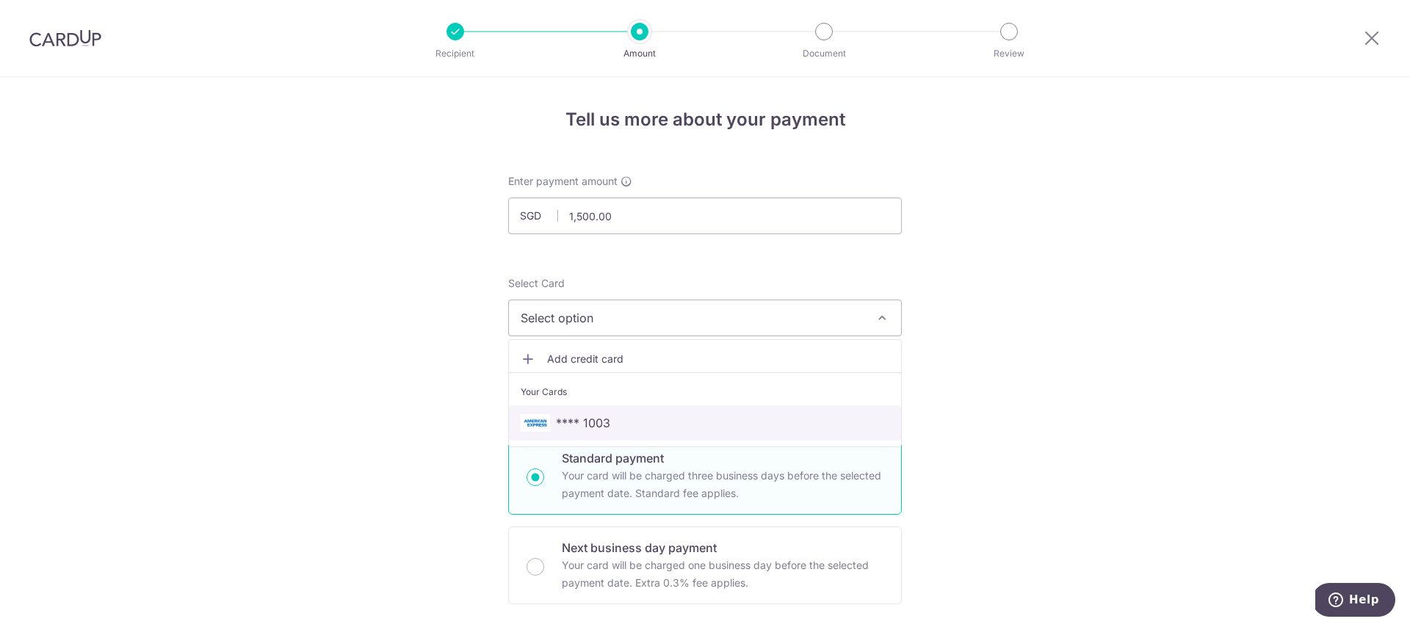
click at [593, 424] on span "**** 1003" at bounding box center [583, 423] width 54 height 18
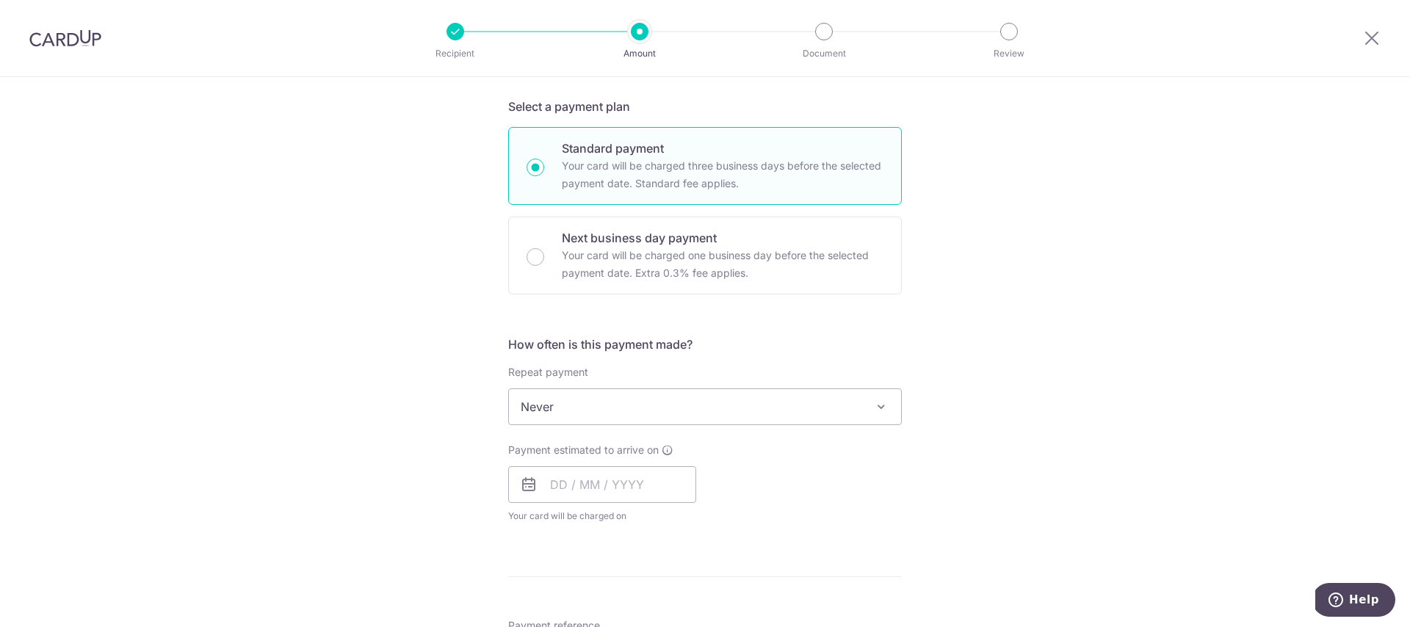
scroll to position [311, 0]
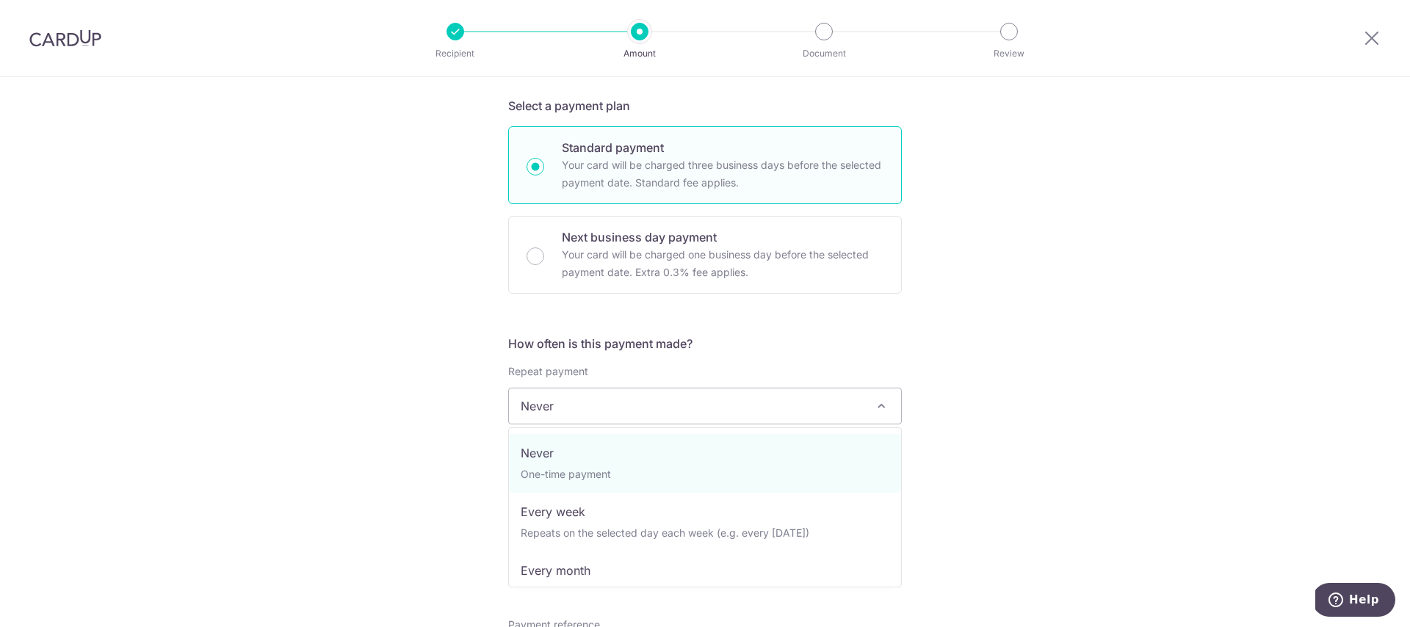
click at [570, 411] on span "Never" at bounding box center [705, 405] width 392 height 35
click at [471, 393] on div "Tell us more about your payment Enter payment amount SGD 1,500.00 1500.00 Selec…" at bounding box center [705, 431] width 1410 height 1328
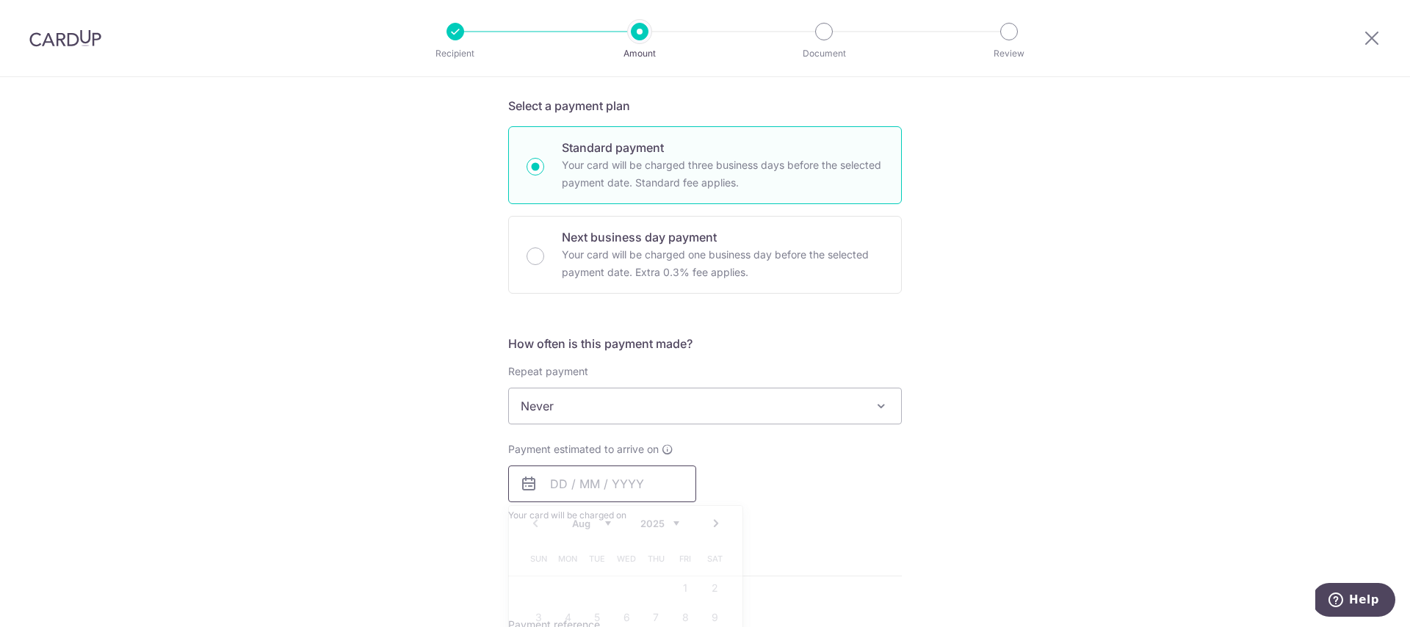
click at [566, 475] on input "text" at bounding box center [602, 483] width 188 height 37
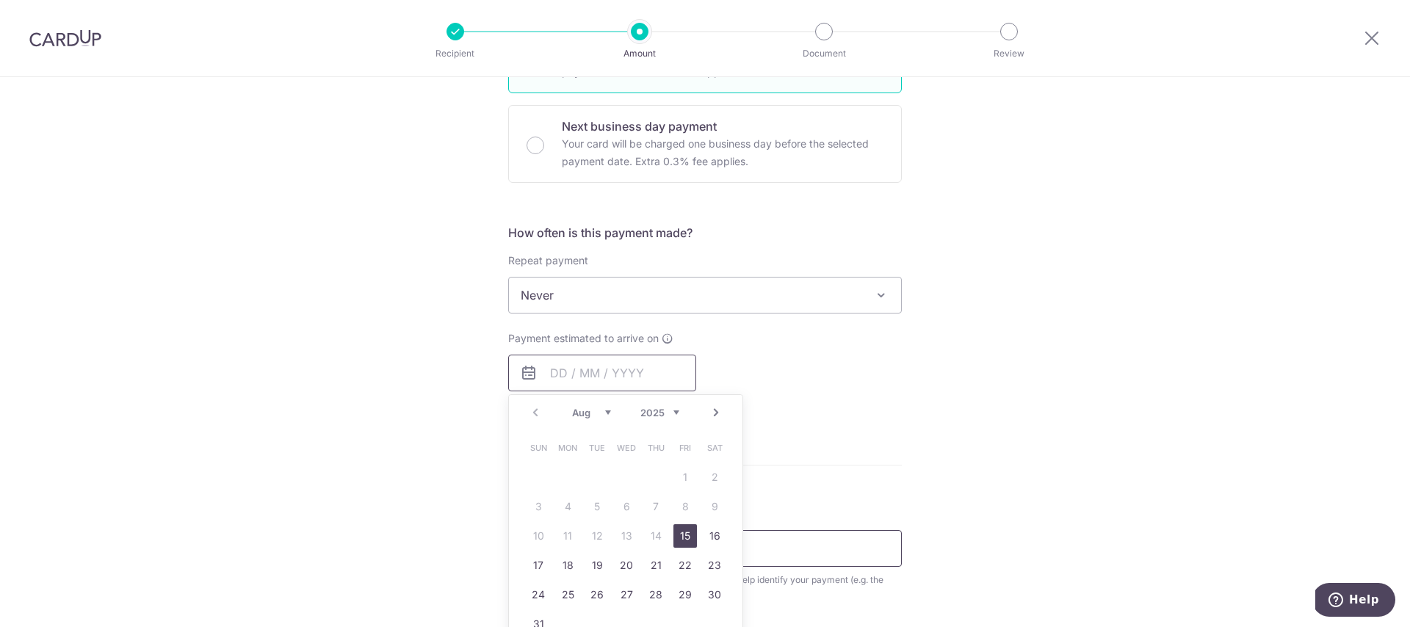
scroll to position [501, 0]
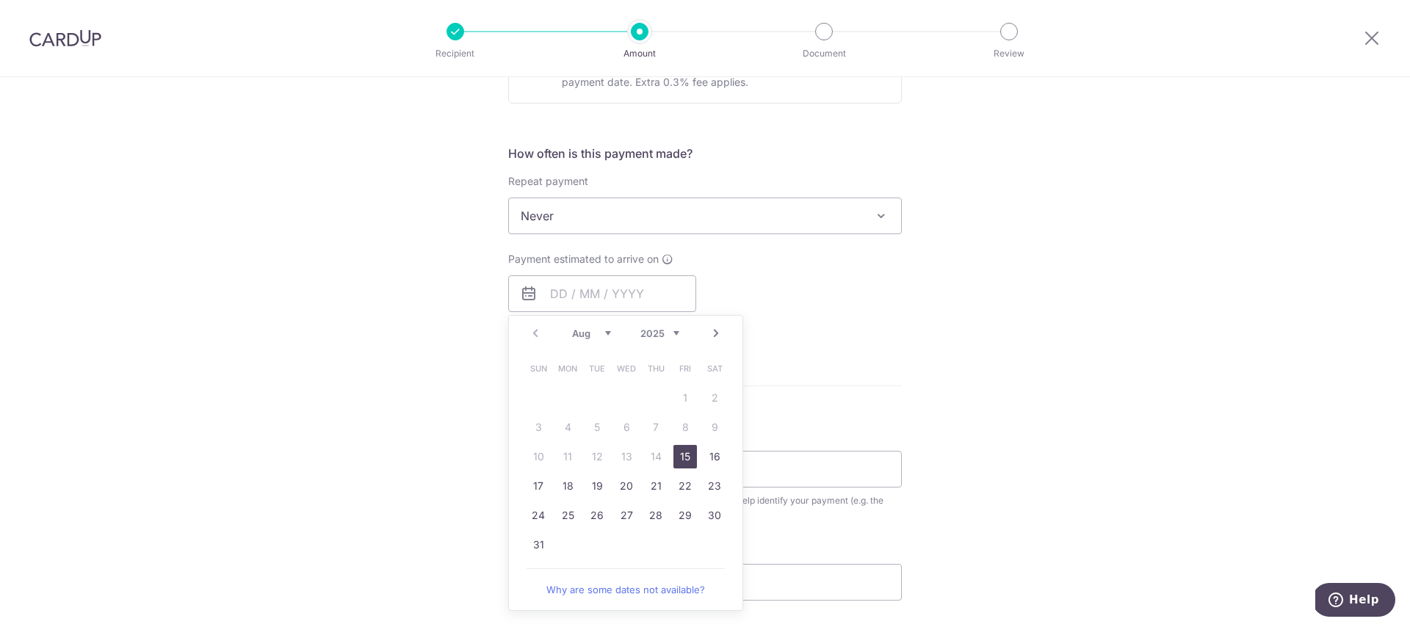
click at [686, 454] on link "15" at bounding box center [684, 456] width 23 height 23
type input "15/08/2025"
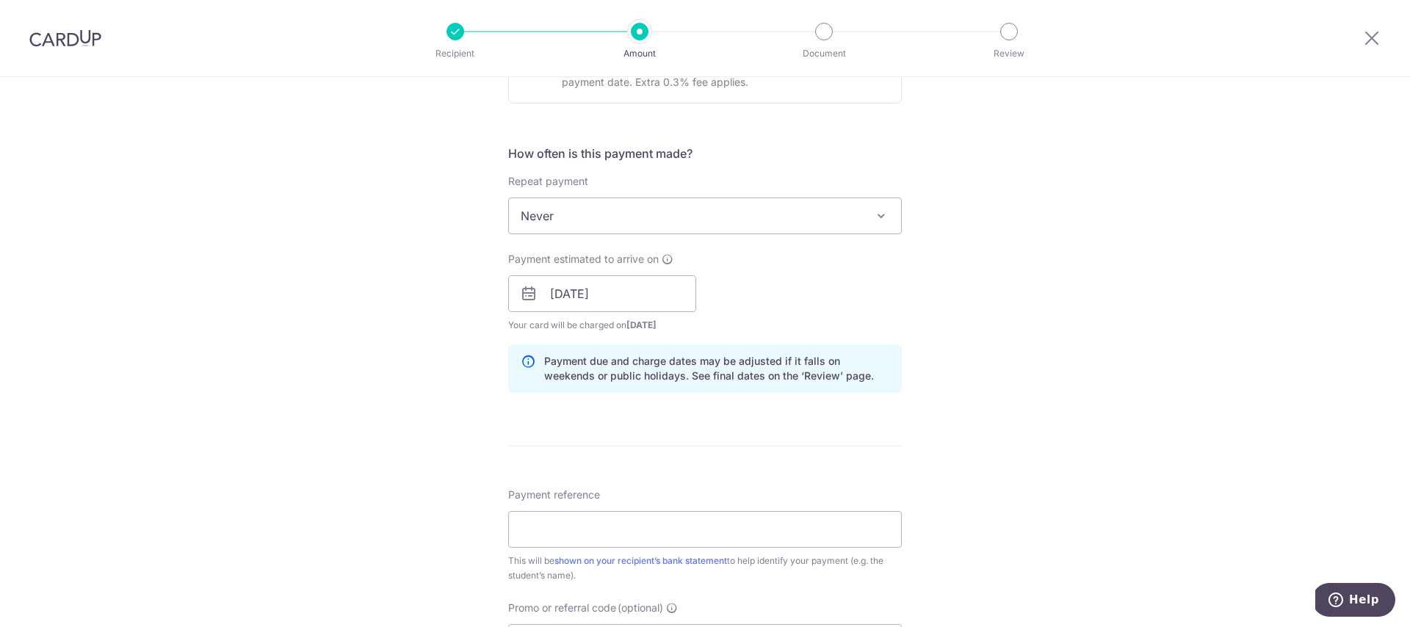
click at [1005, 377] on div "Tell us more about your payment Enter payment amount SGD 1,500.00 1500.00 Selec…" at bounding box center [705, 270] width 1410 height 1388
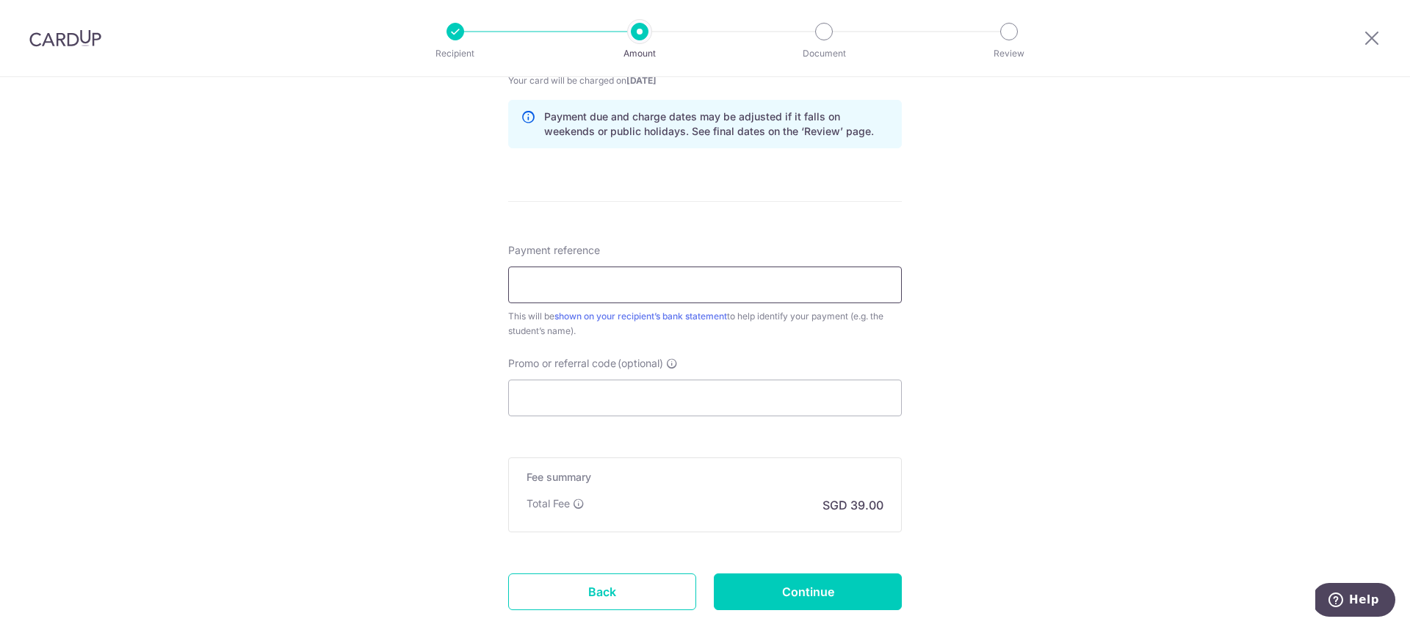
scroll to position [746, 0]
click at [561, 286] on input "Payment reference" at bounding box center [704, 284] width 393 height 37
paste input "2723167 Seoyeon Lee"
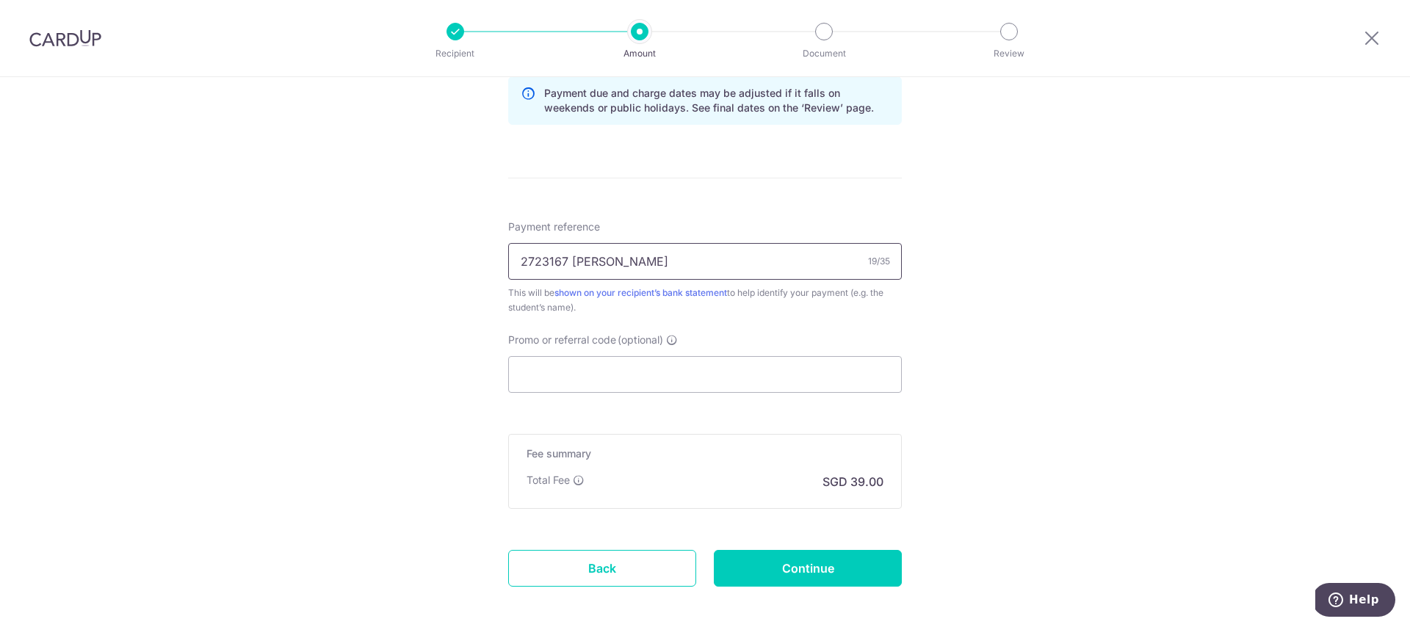
scroll to position [838, 0]
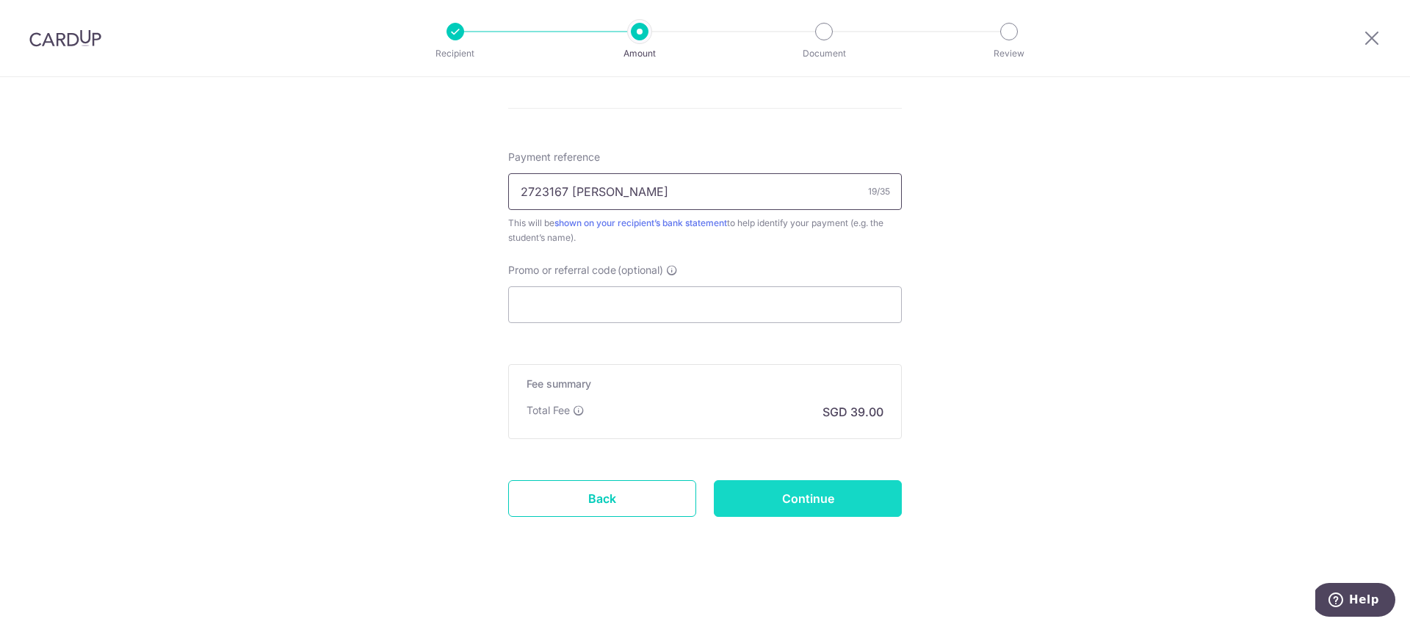
type input "2723167 Seoyeon Lee"
click at [821, 501] on input "Continue" at bounding box center [808, 498] width 188 height 37
type input "Create Schedule"
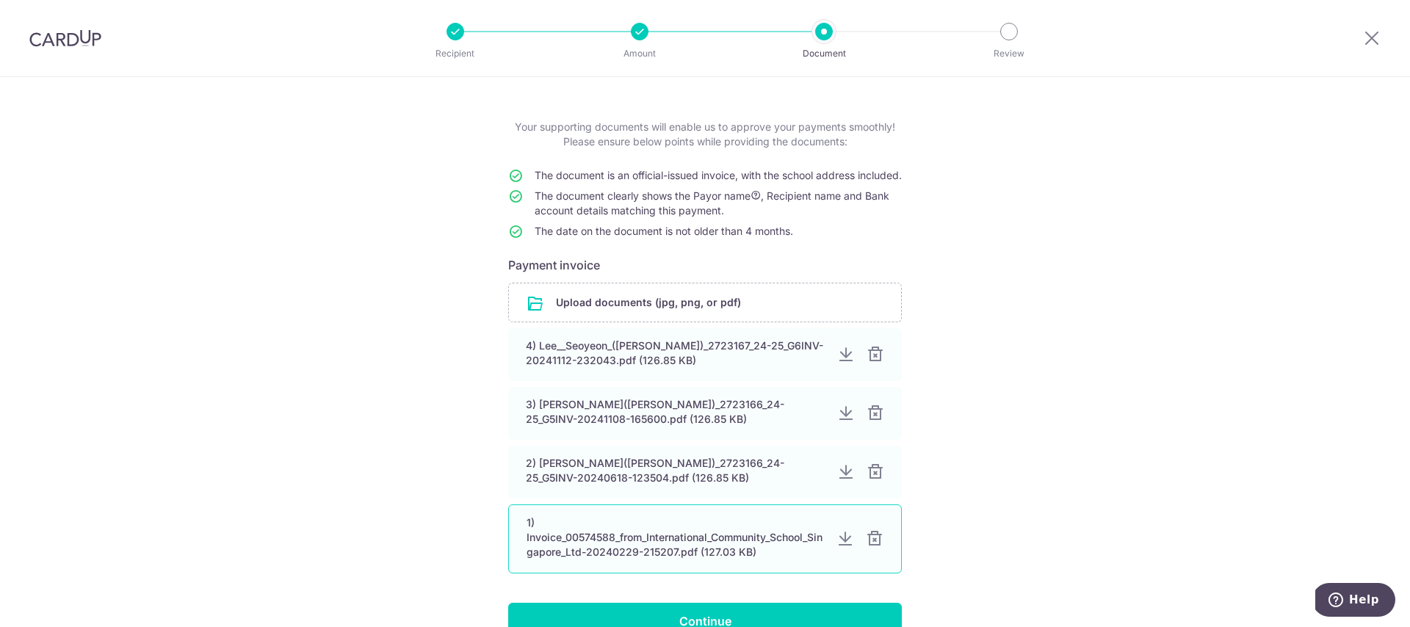
scroll to position [10, 0]
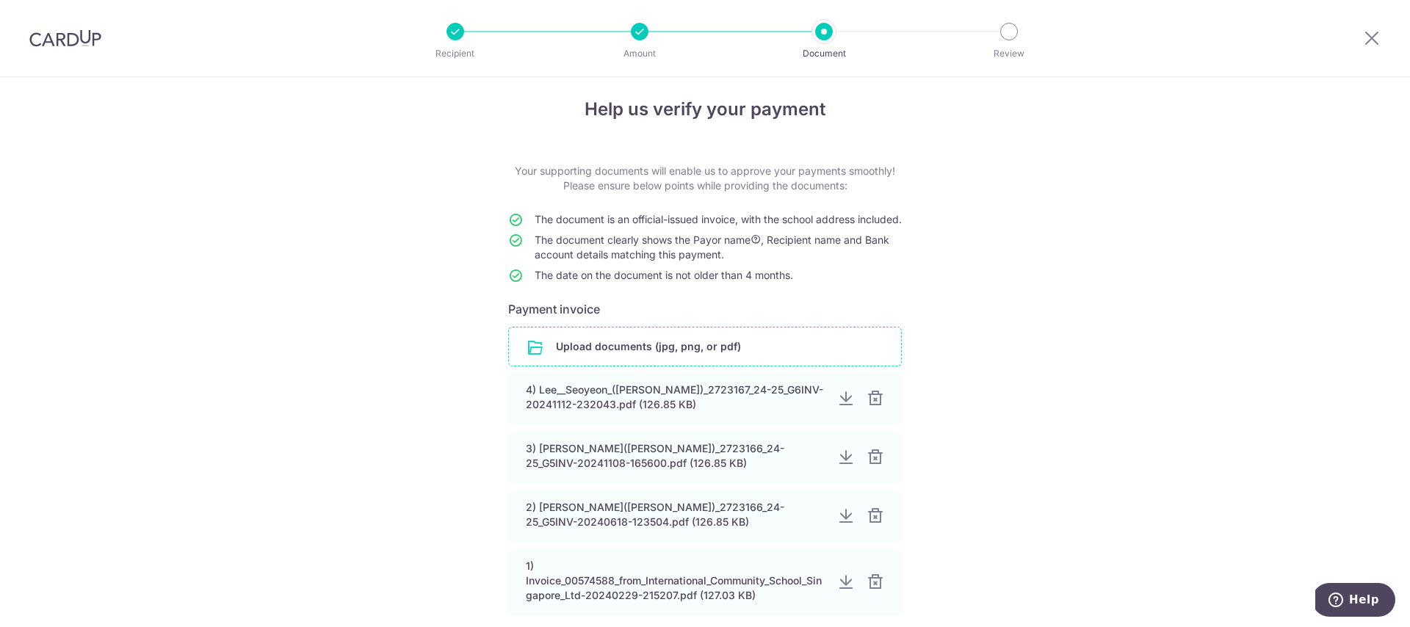
click at [651, 363] on input "file" at bounding box center [705, 346] width 392 height 38
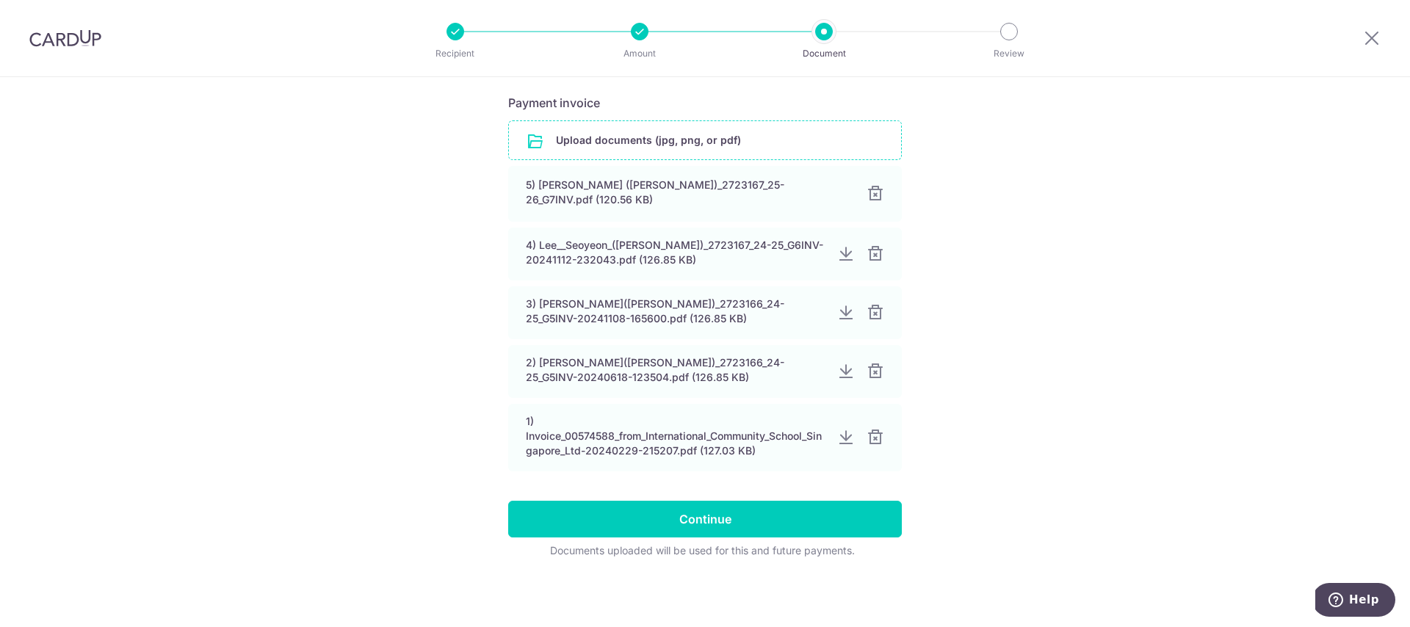
scroll to position [224, 0]
click at [784, 527] on input "Continue" at bounding box center [704, 519] width 393 height 37
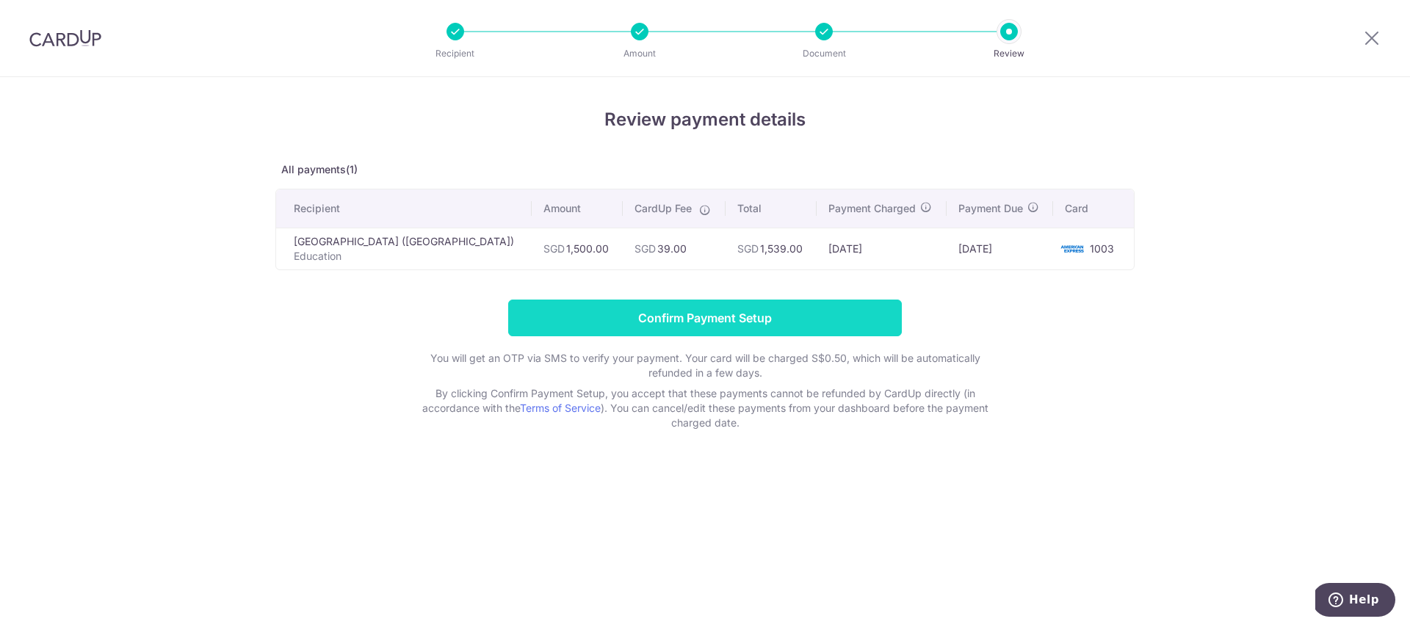
click at [708, 316] on input "Confirm Payment Setup" at bounding box center [704, 318] width 393 height 37
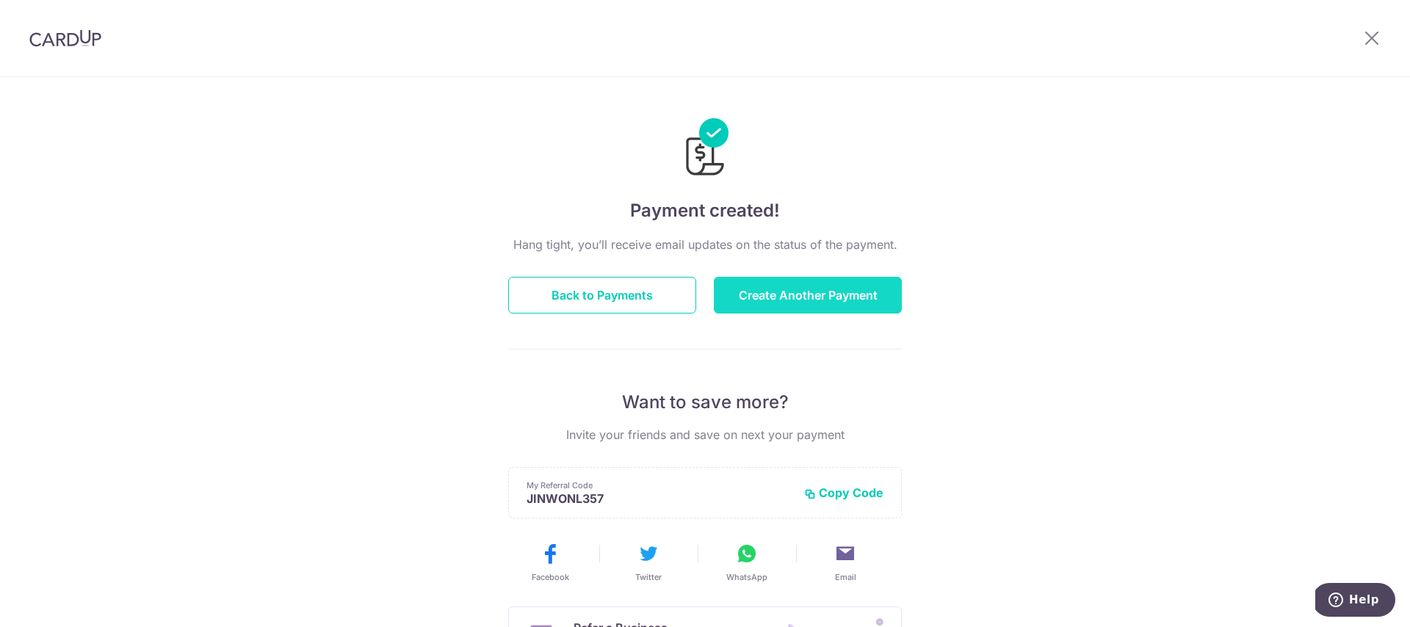
click at [794, 298] on button "Create Another Payment" at bounding box center [808, 295] width 188 height 37
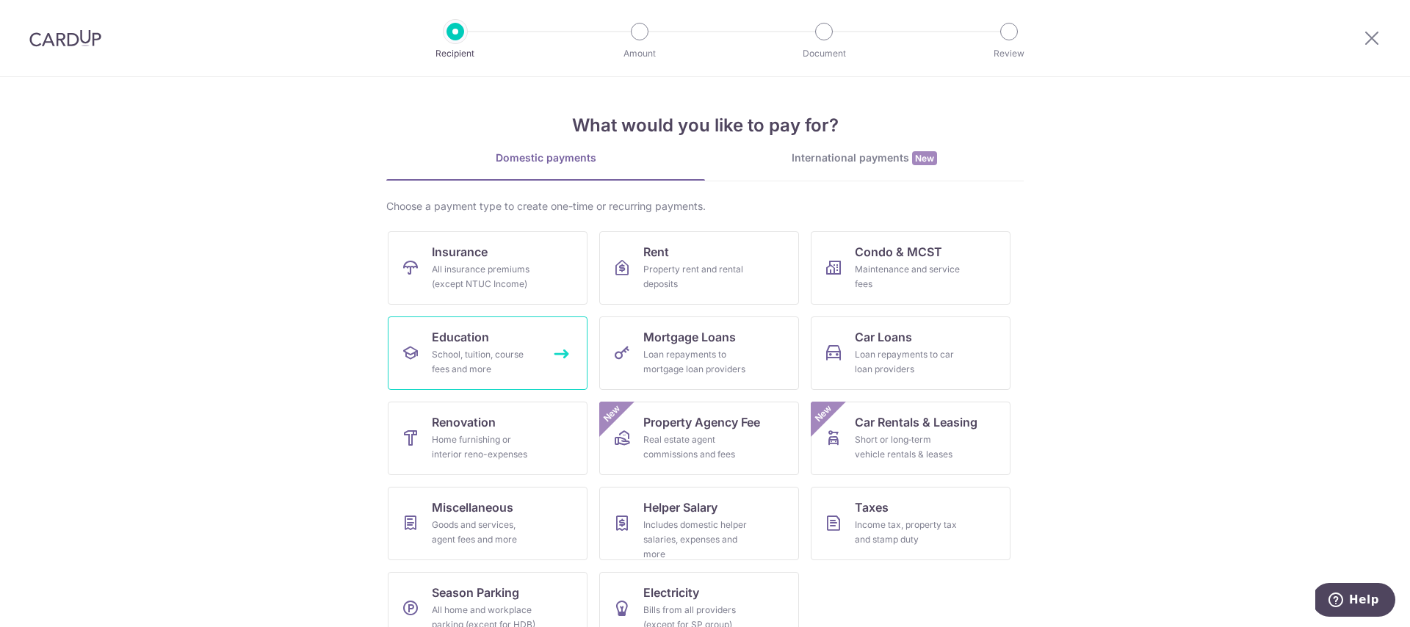
click at [517, 349] on div "School, tuition, course fees and more" at bounding box center [485, 361] width 106 height 29
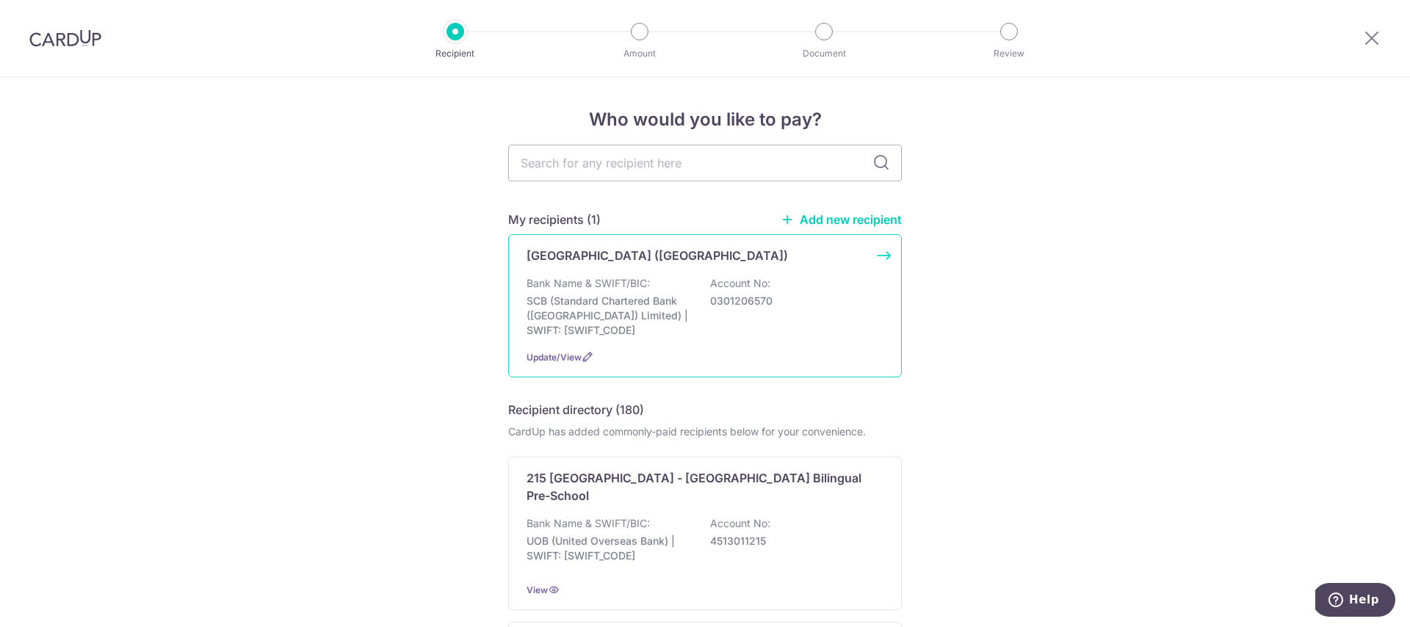
click at [699, 289] on div "Bank Name & SWIFT/BIC: SCB (Standard Chartered Bank (Singapore) Limited) | SWIF…" at bounding box center [704, 307] width 357 height 62
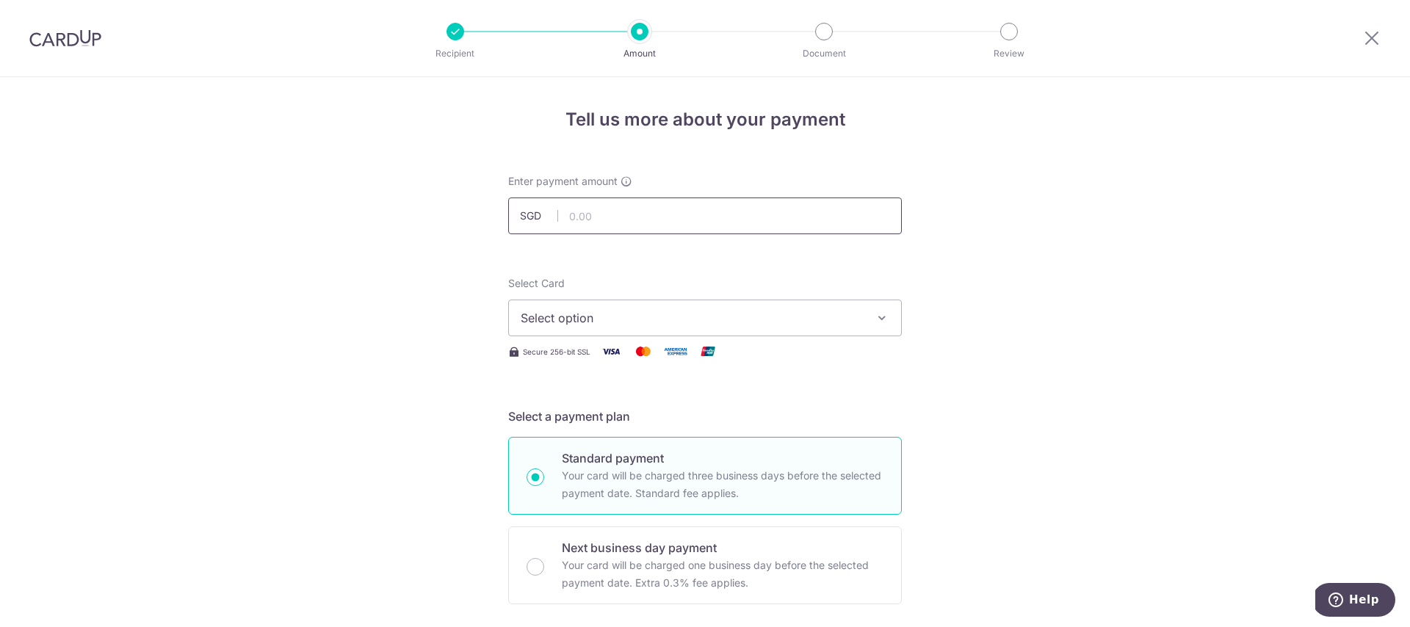
click at [626, 219] on input "text" at bounding box center [704, 215] width 393 height 37
type input "1,500.00"
click at [673, 312] on span "Select option" at bounding box center [691, 318] width 342 height 18
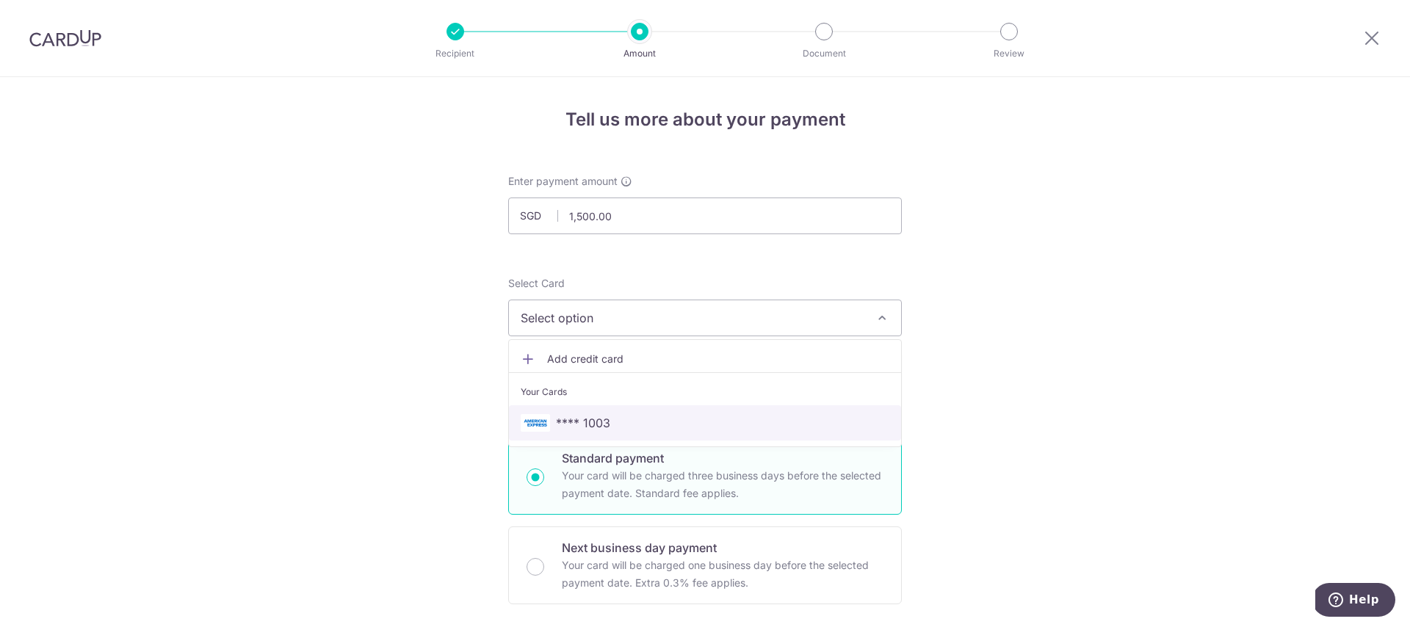
click at [614, 419] on span "**** 1003" at bounding box center [704, 423] width 369 height 18
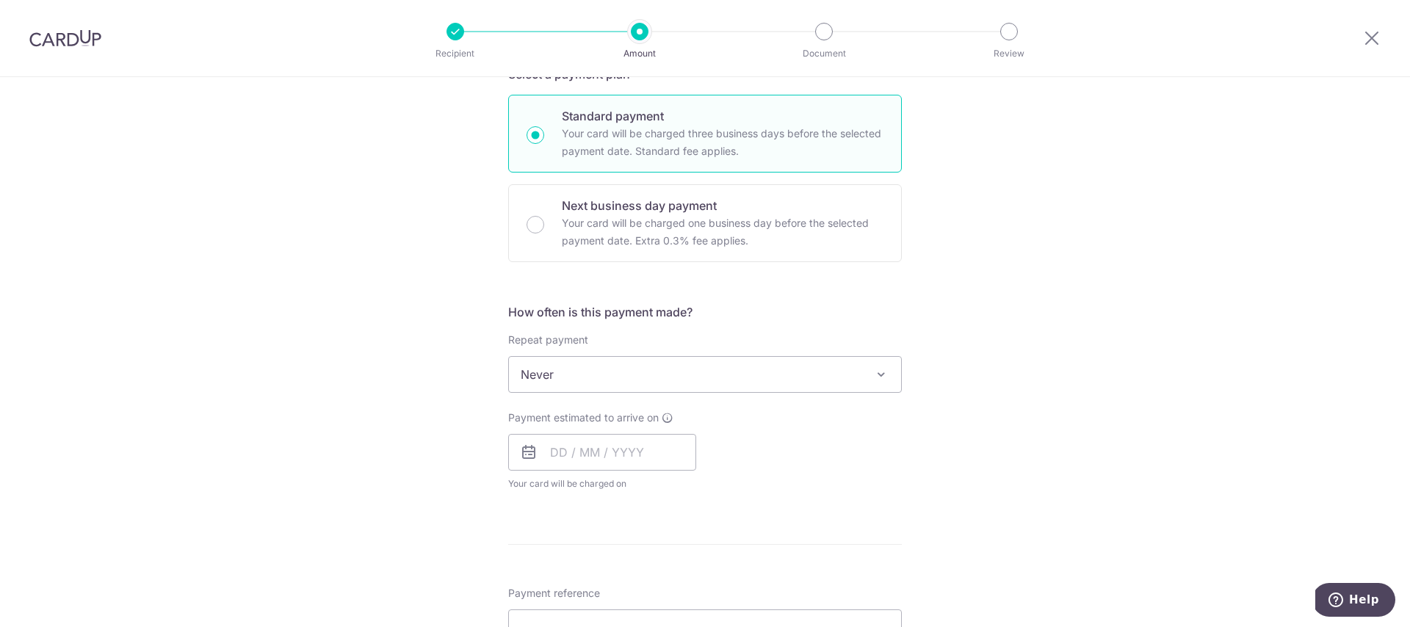
scroll to position [343, 0]
click at [586, 459] on input "text" at bounding box center [602, 451] width 188 height 37
drag, startPoint x: 686, startPoint y: 610, endPoint x: 890, endPoint y: 469, distance: 248.0
click at [686, 610] on link "15" at bounding box center [684, 614] width 23 height 23
type input "[DATE]"
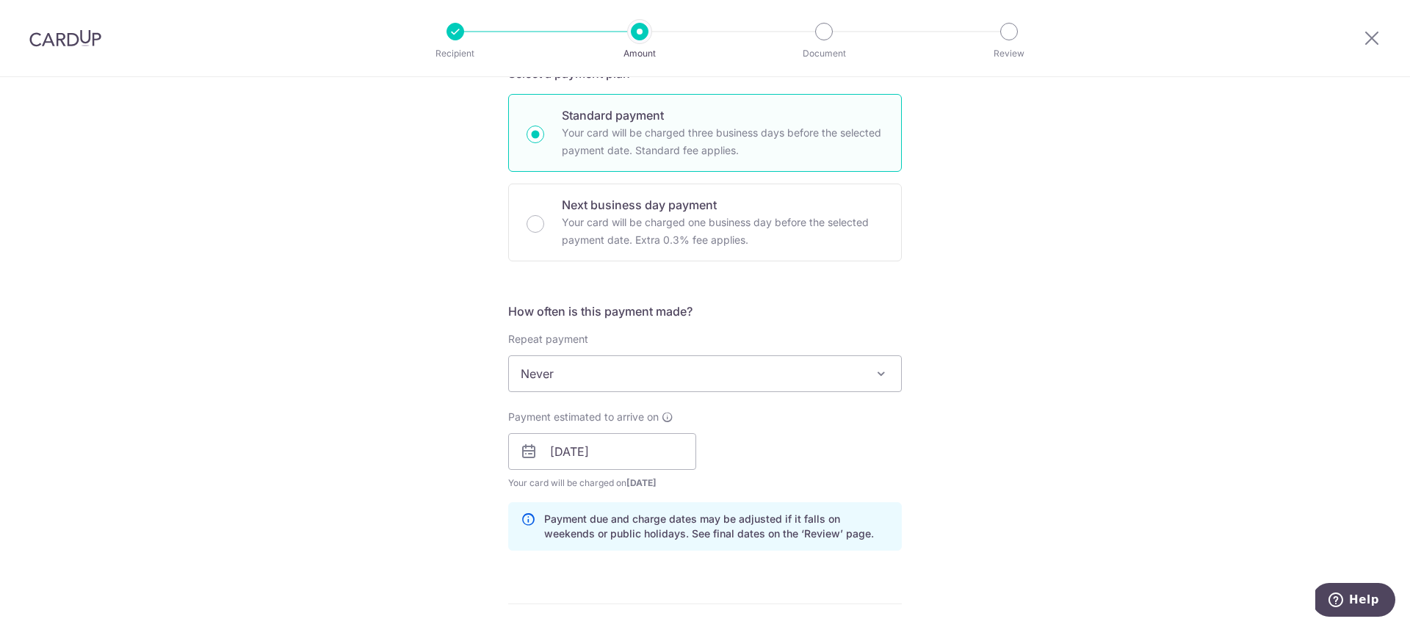
click at [913, 434] on div "Tell us more about your payment Enter payment amount SGD 1,500.00 1500.00 Selec…" at bounding box center [705, 428] width 1410 height 1388
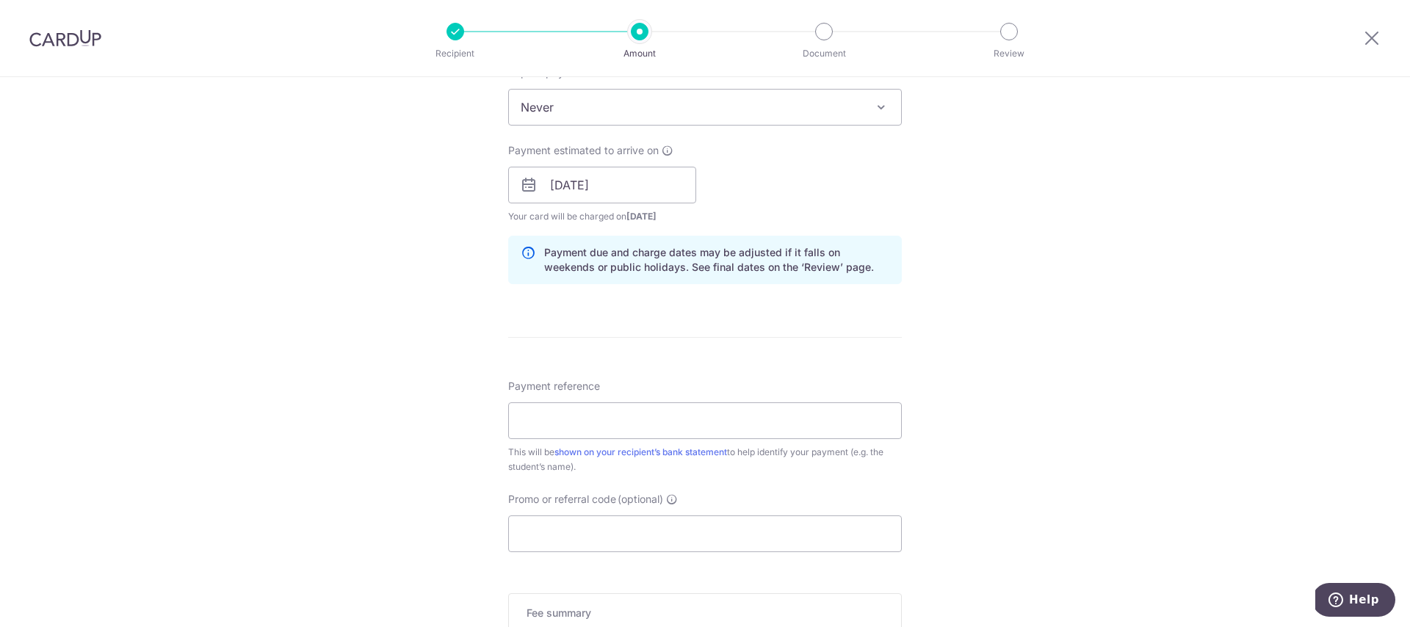
scroll to position [611, 0]
click at [565, 413] on input "Payment reference" at bounding box center [704, 419] width 393 height 37
paste input "2723166 [PERSON_NAME]"
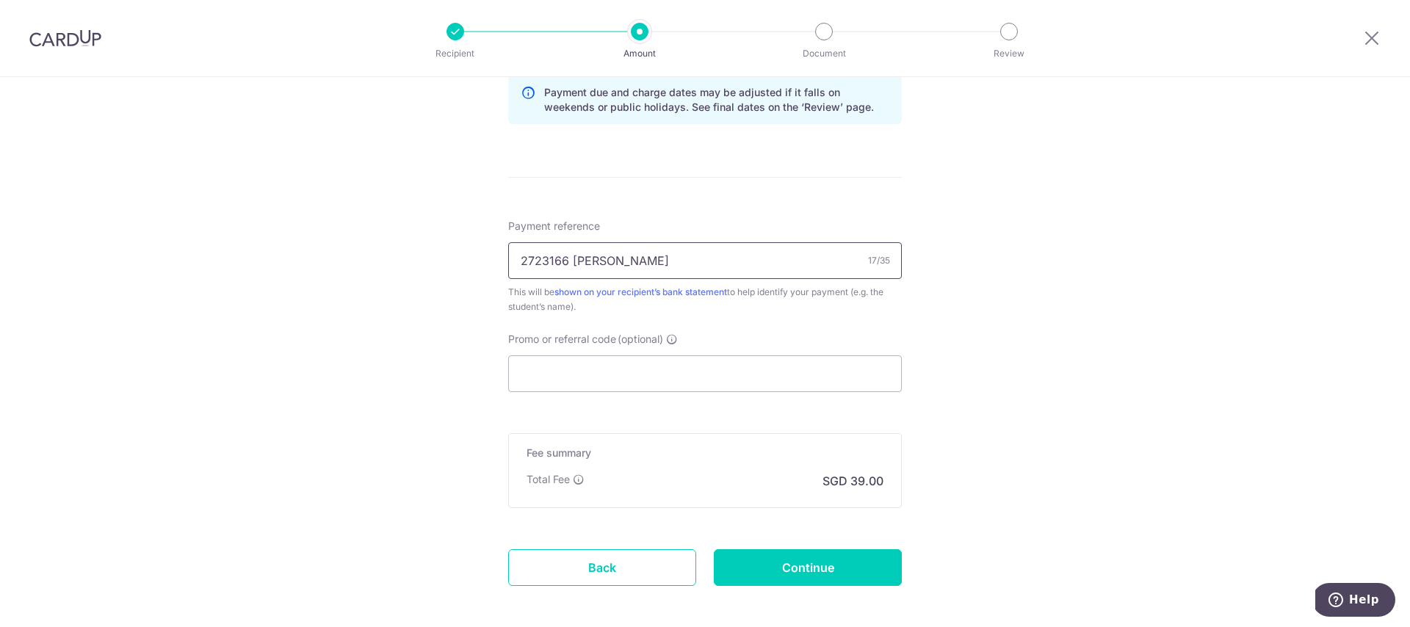
scroll to position [838, 0]
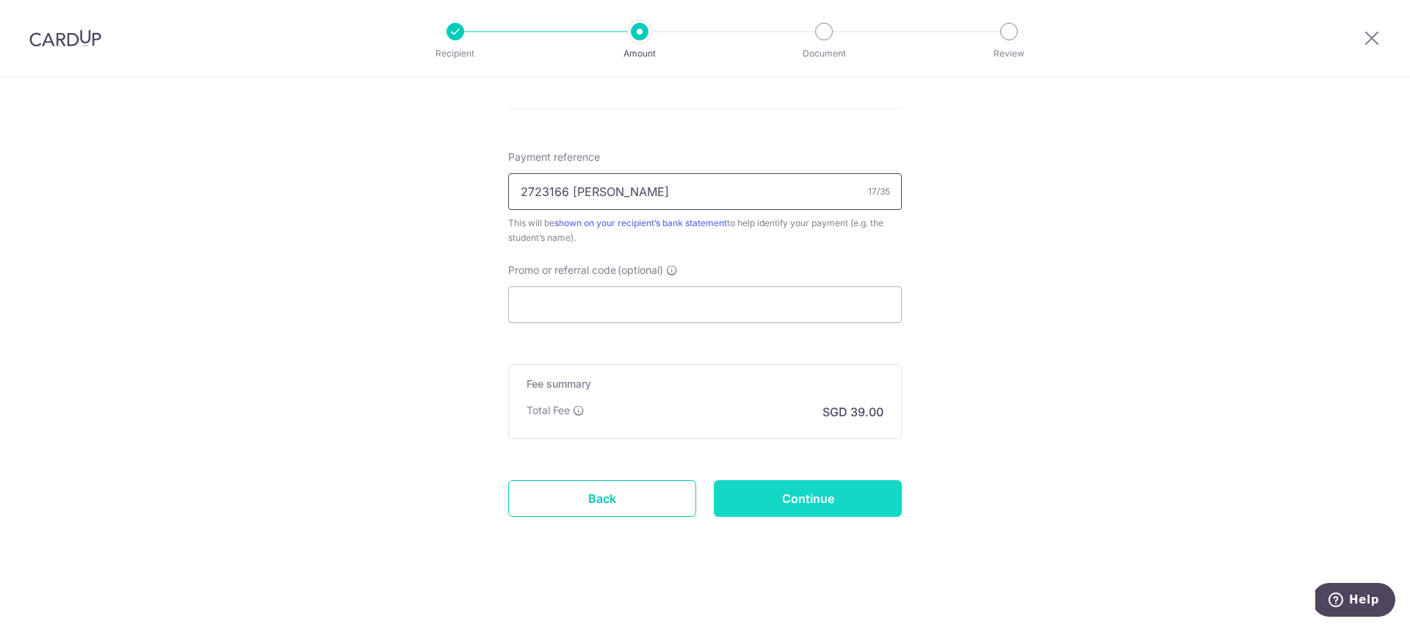
type input "2723166 [PERSON_NAME]"
click at [828, 494] on input "Continue" at bounding box center [808, 498] width 188 height 37
type input "Create Schedule"
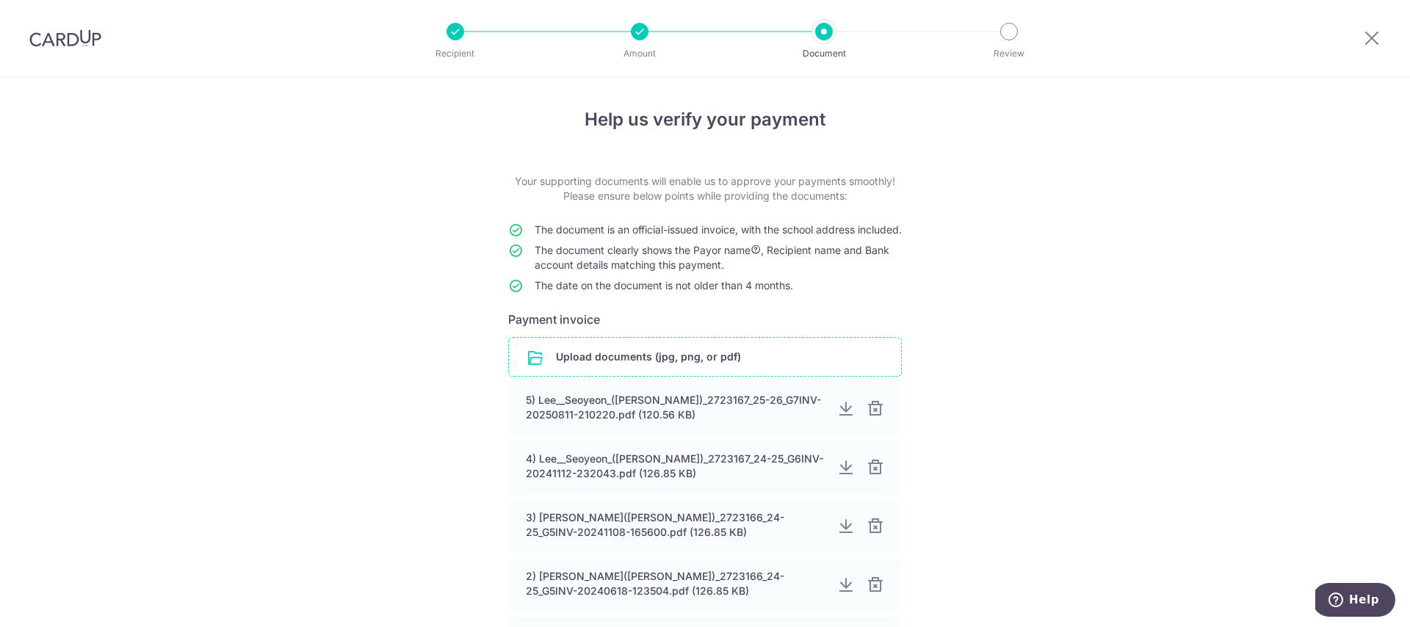
click at [738, 376] on input "file" at bounding box center [705, 357] width 392 height 38
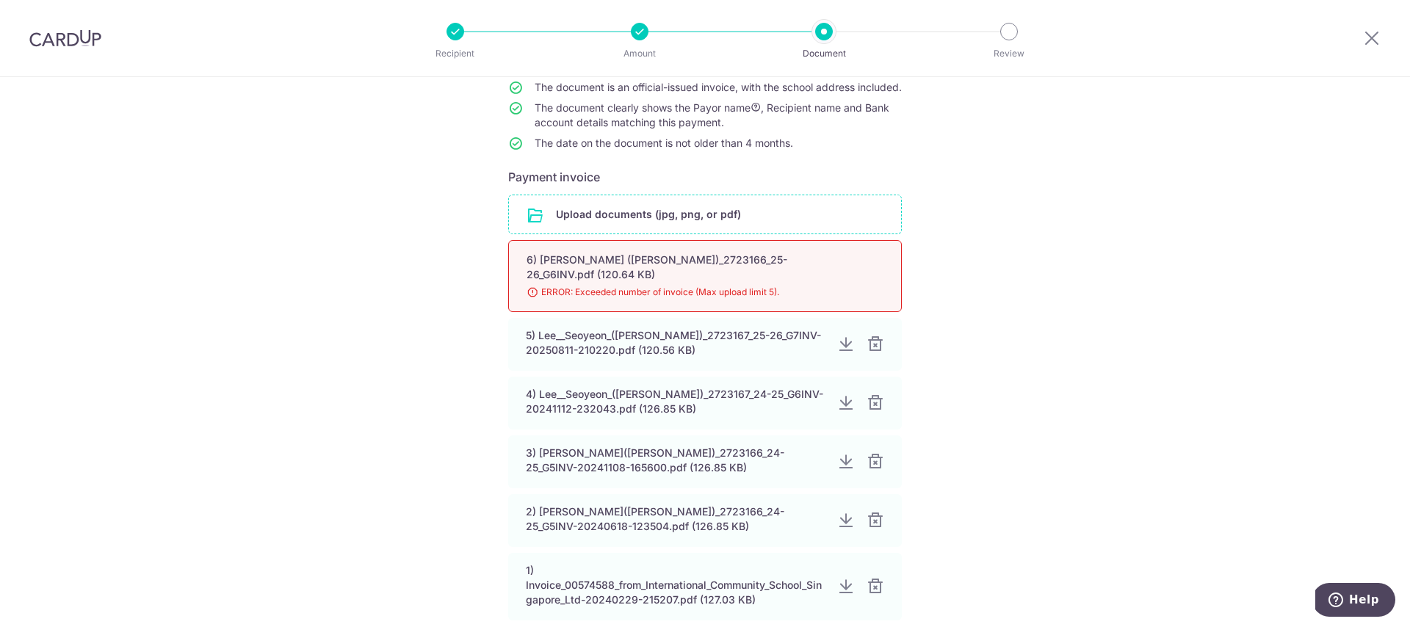
scroll to position [145, 0]
click at [877, 404] on div at bounding box center [875, 402] width 18 height 18
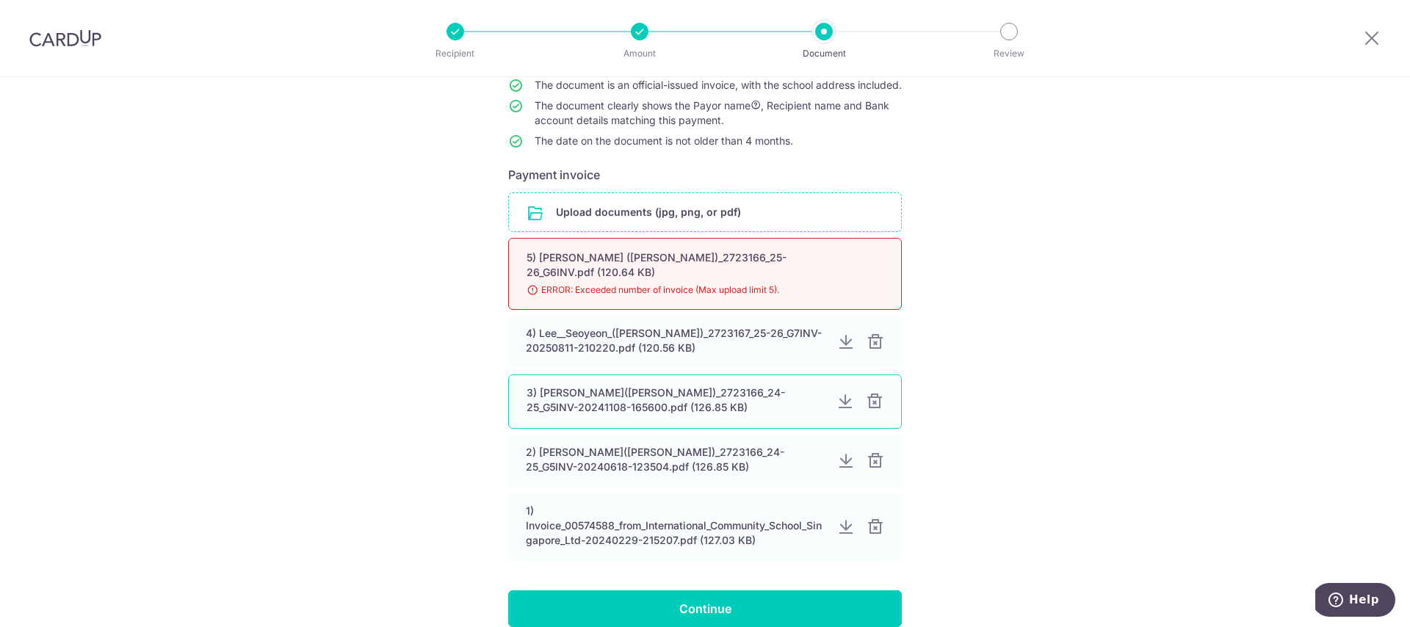
click at [877, 404] on div at bounding box center [875, 402] width 18 height 18
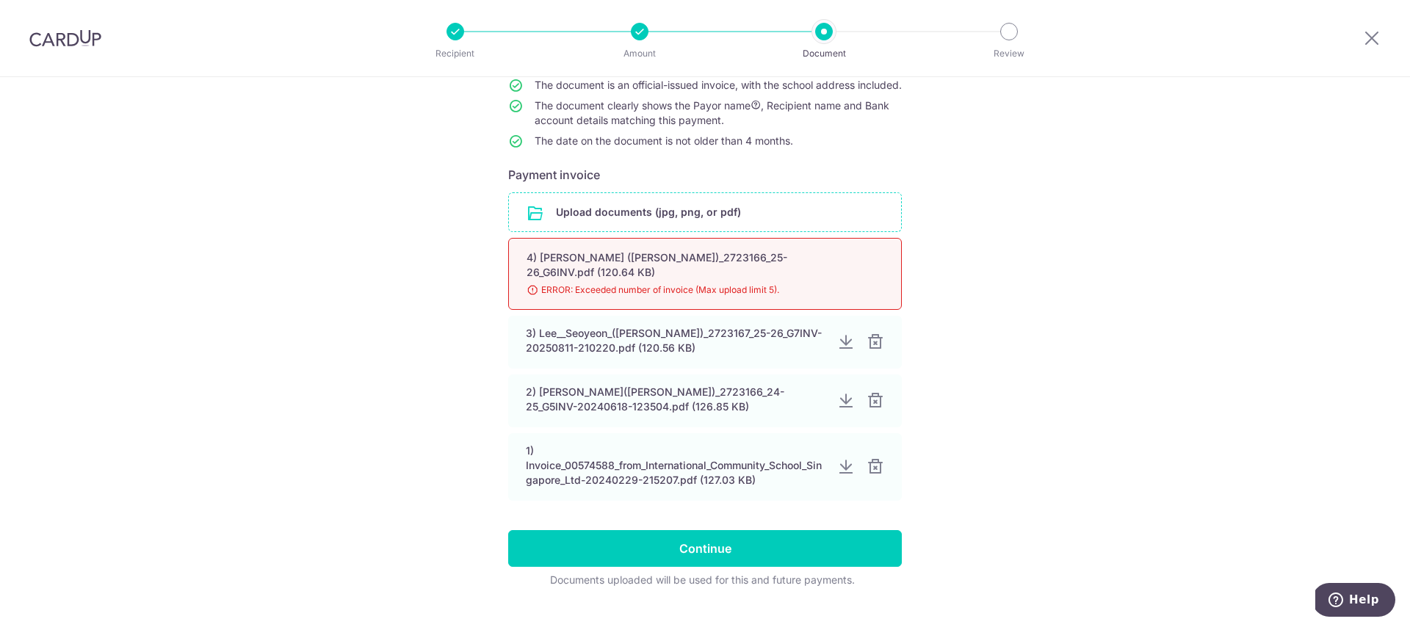
click at [877, 404] on div at bounding box center [875, 401] width 18 height 18
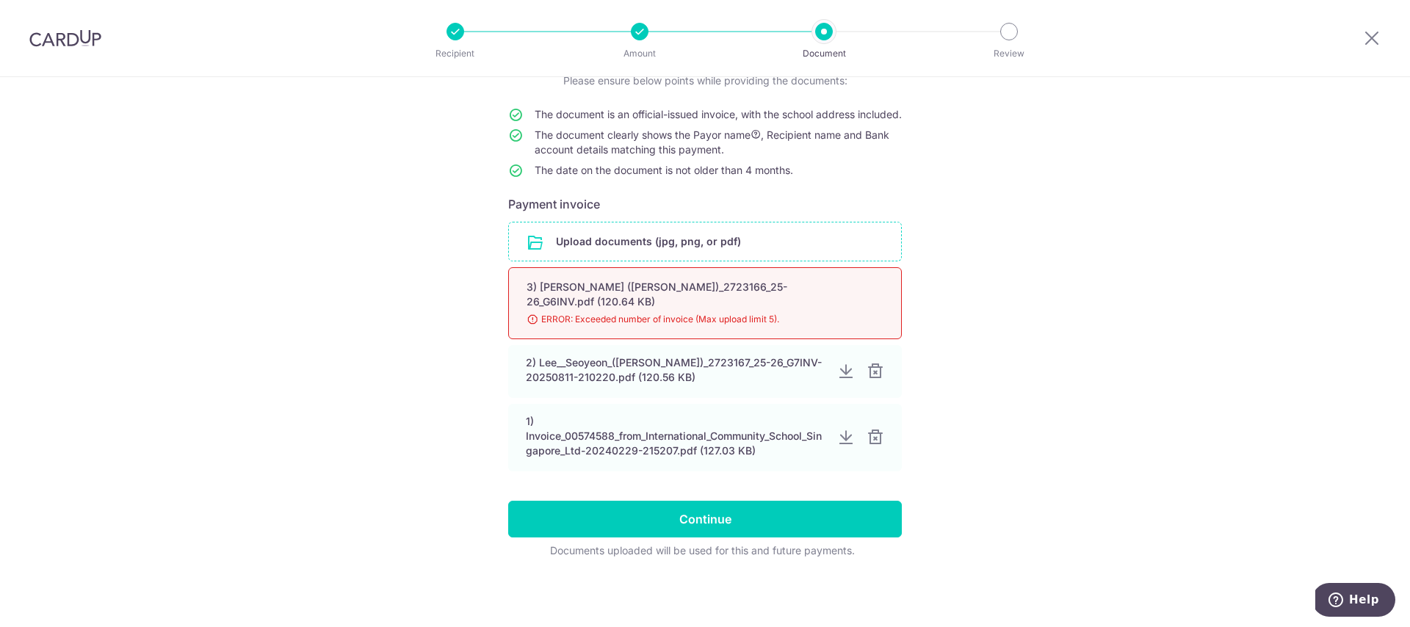
scroll to position [115, 0]
click at [670, 259] on input "file" at bounding box center [705, 241] width 392 height 38
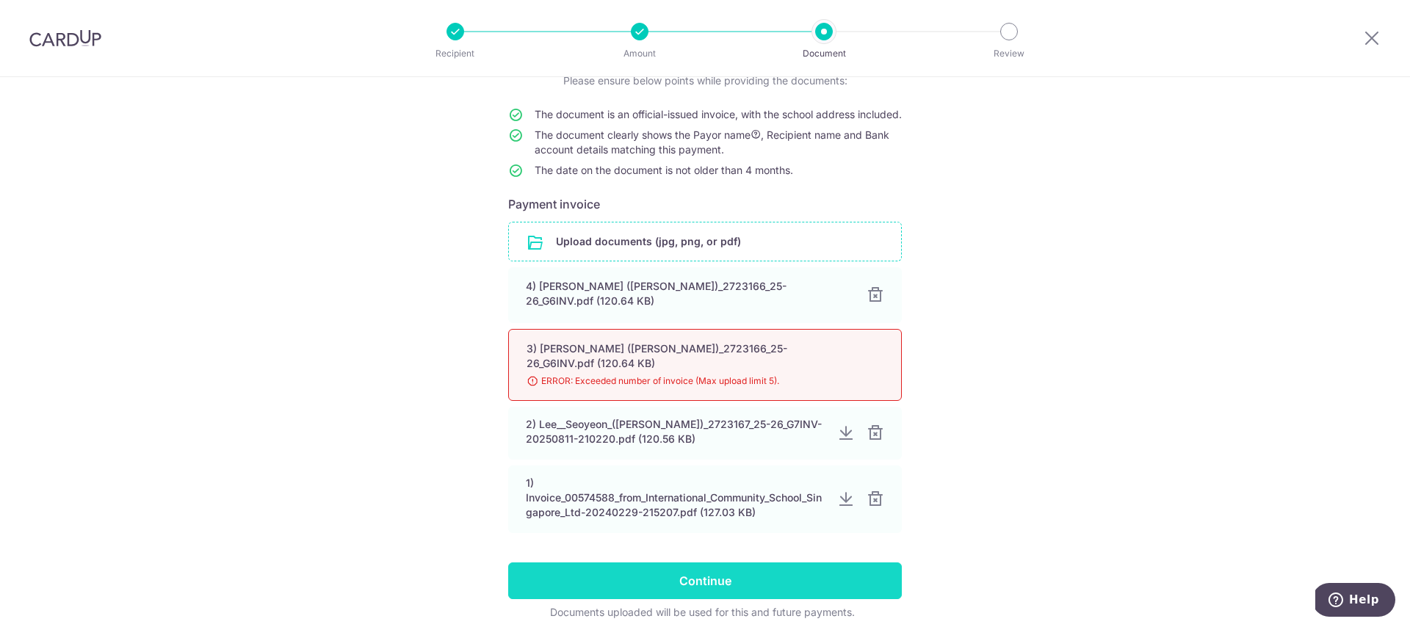
click at [747, 573] on input "Continue" at bounding box center [704, 580] width 393 height 37
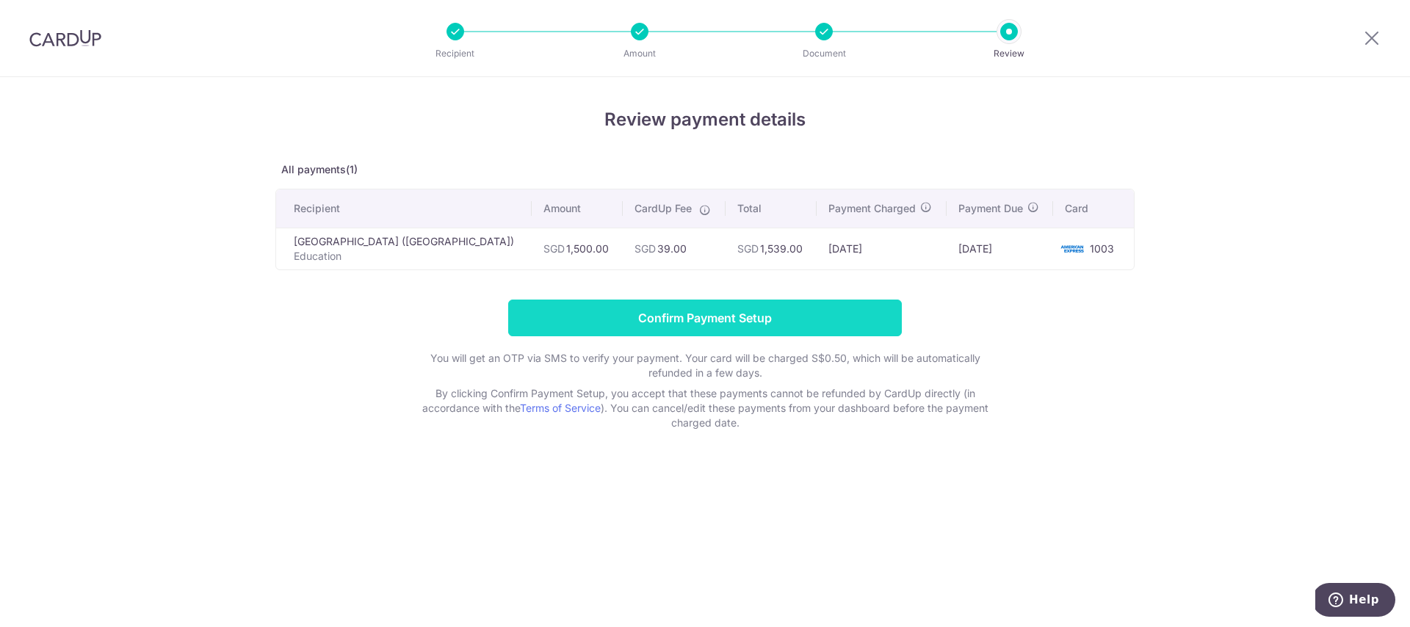
click at [710, 320] on input "Confirm Payment Setup" at bounding box center [704, 318] width 393 height 37
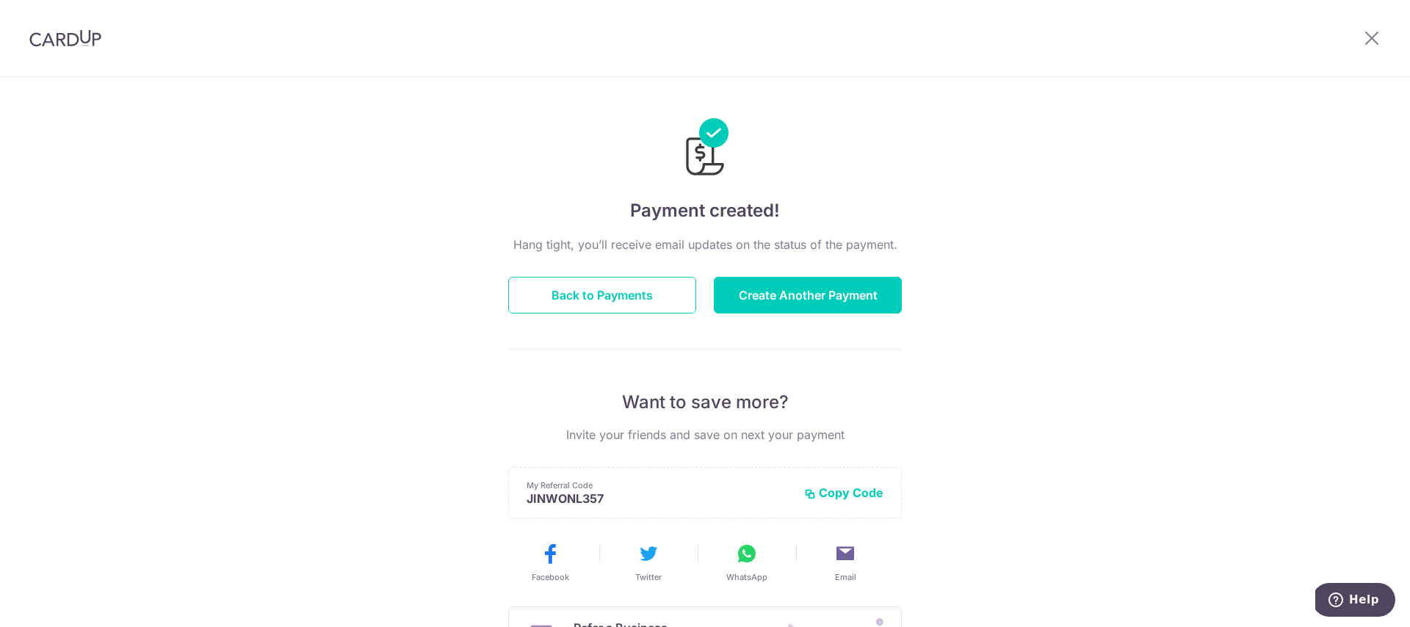
click at [52, 37] on img at bounding box center [65, 38] width 72 height 18
